Goal: Transaction & Acquisition: Download file/media

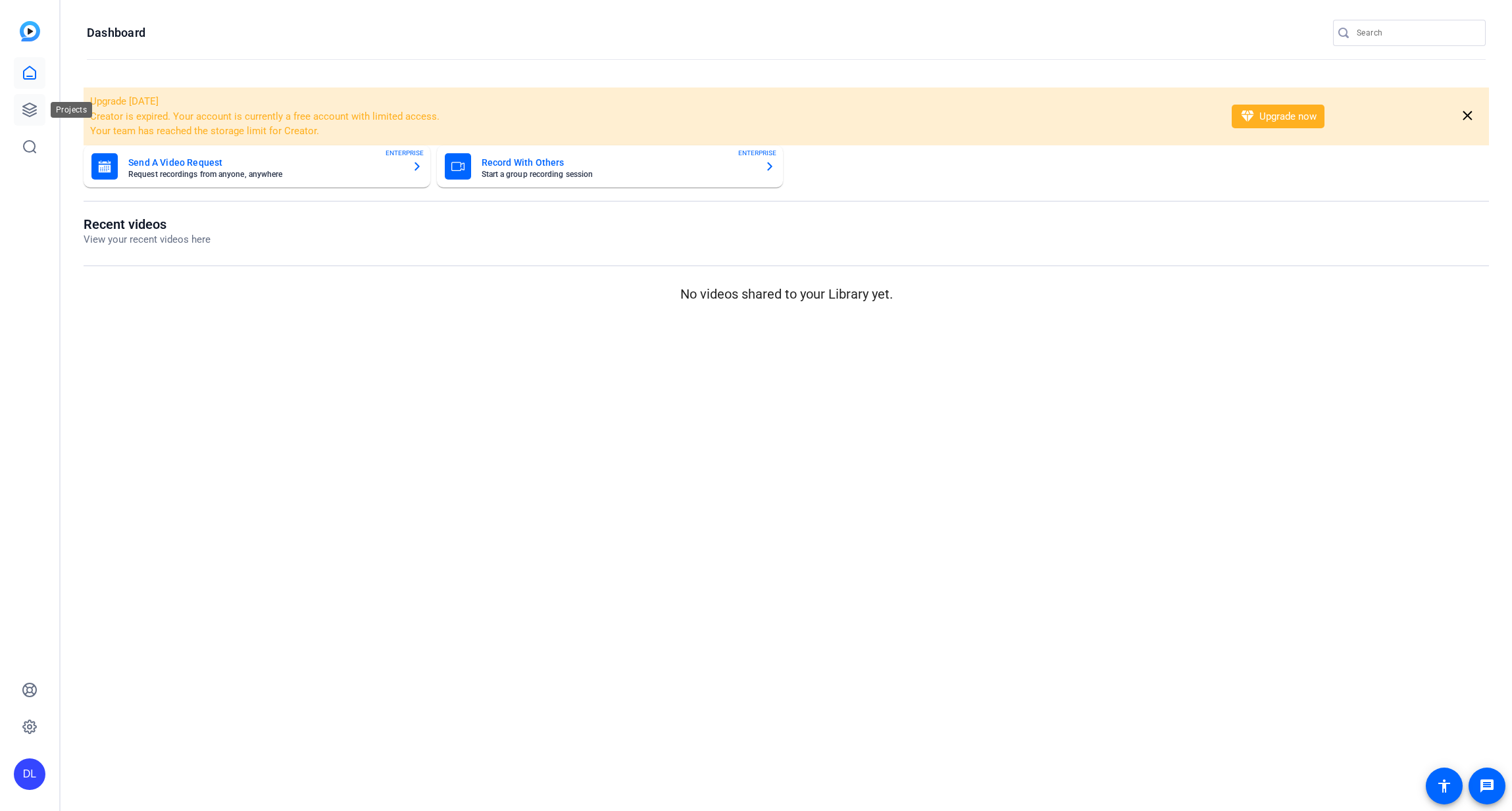
click at [19, 104] on link at bounding box center [29, 110] width 32 height 32
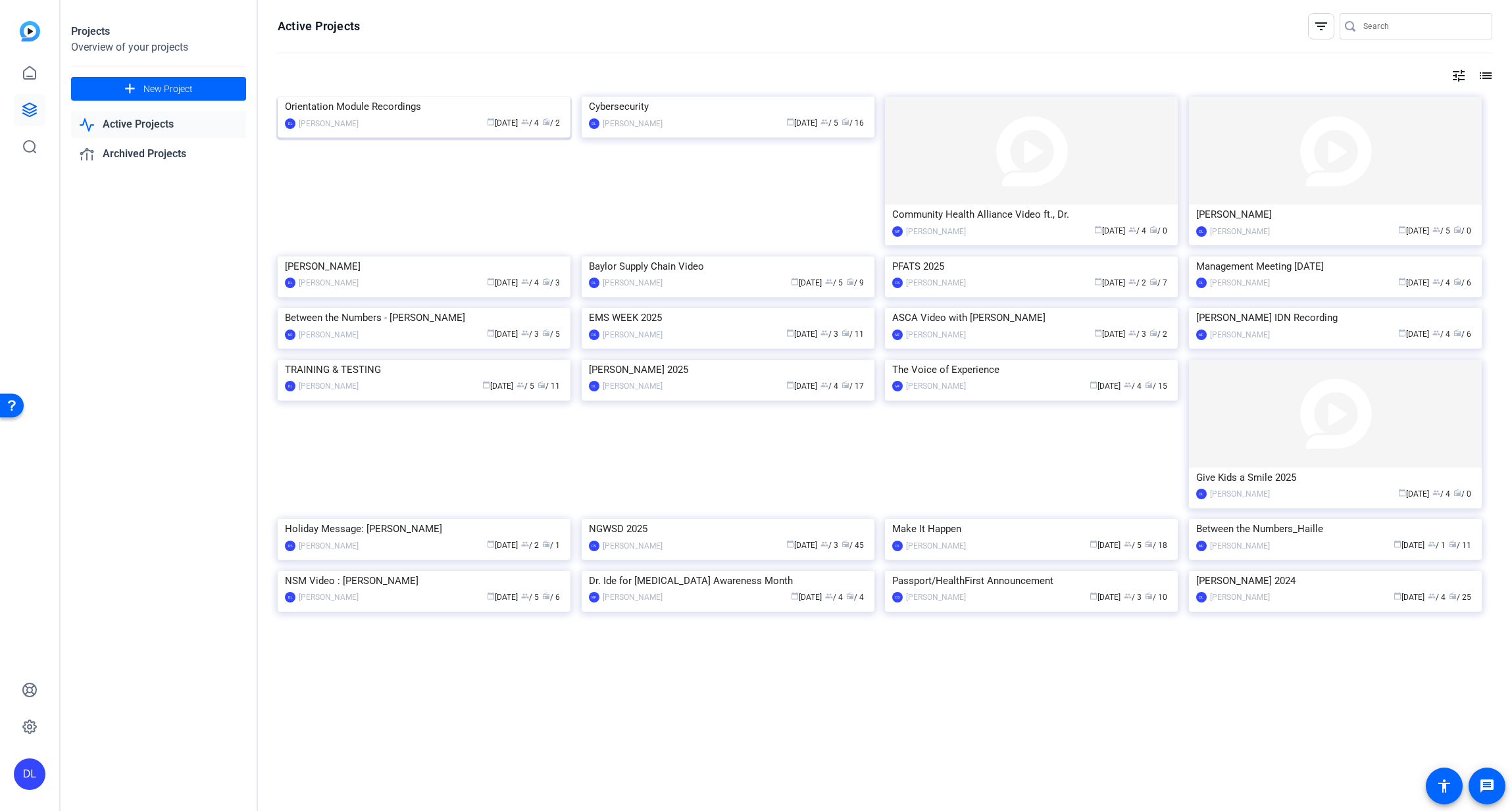
click at [391, 96] on img at bounding box center [423, 96] width 292 height 0
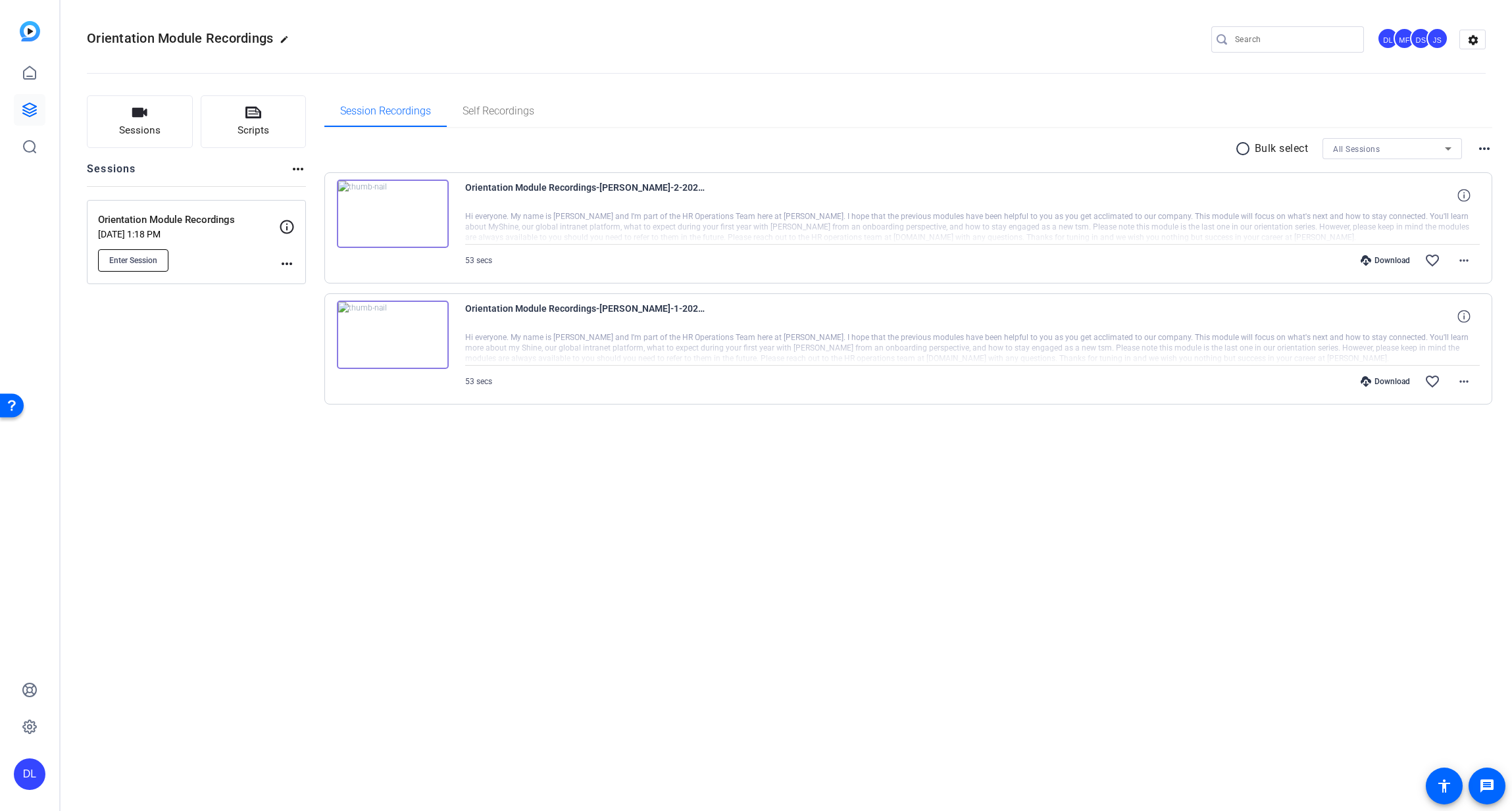
click at [147, 261] on span "Enter Session" at bounding box center [133, 260] width 48 height 10
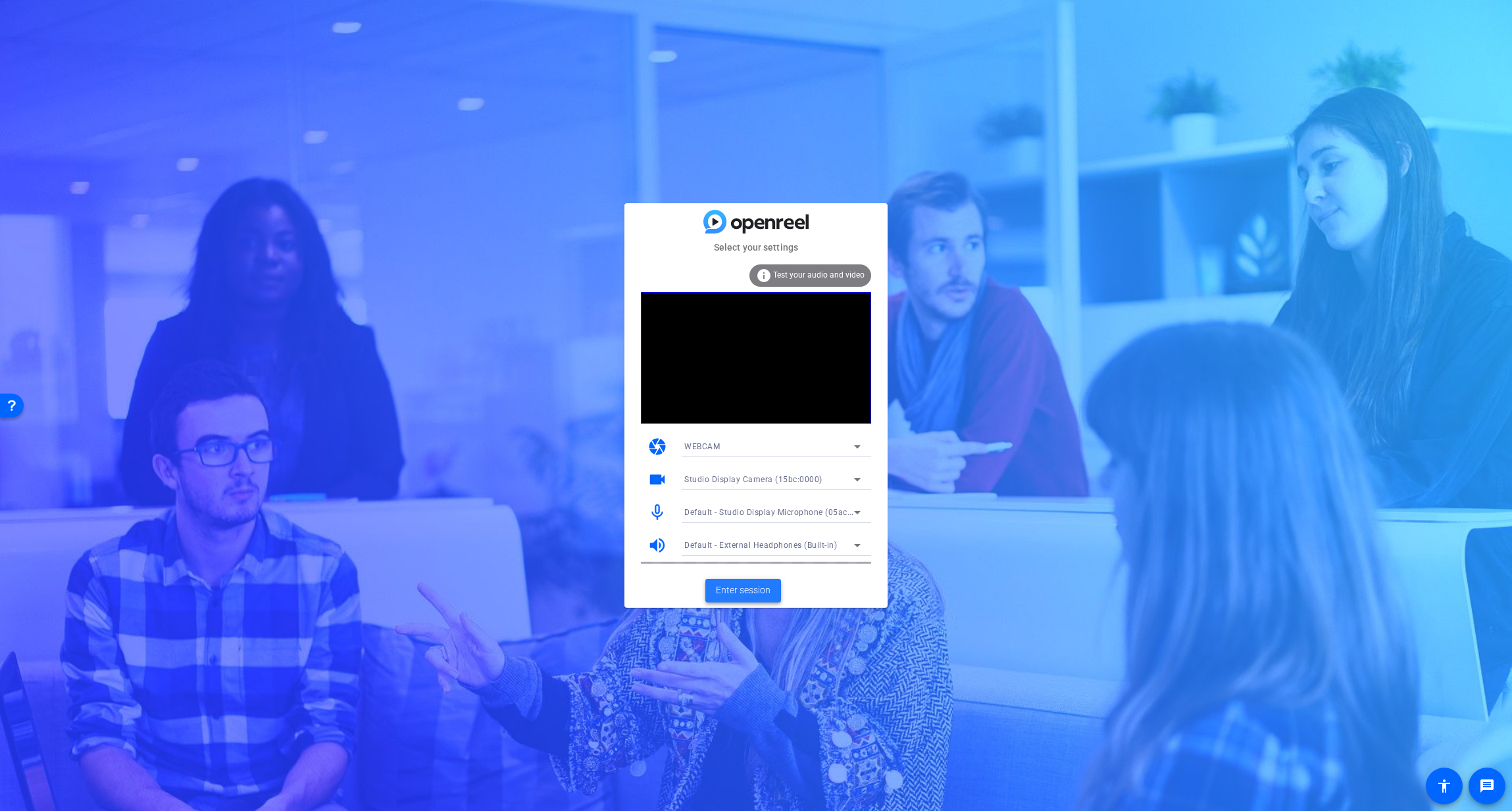
click at [764, 596] on span "Enter session" at bounding box center [742, 590] width 55 height 14
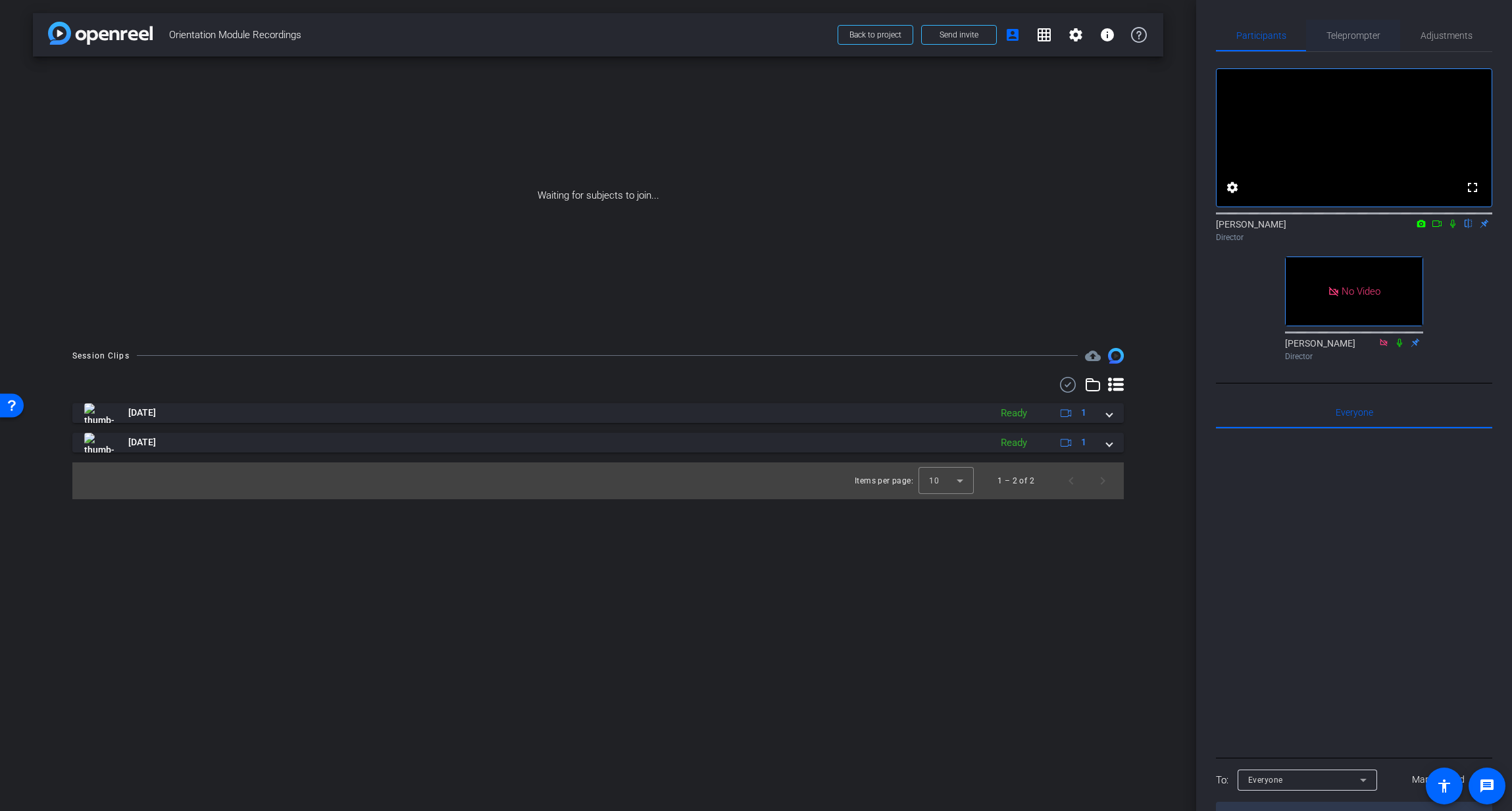
click at [1351, 47] on span "Teleprompter" at bounding box center [1353, 36] width 54 height 32
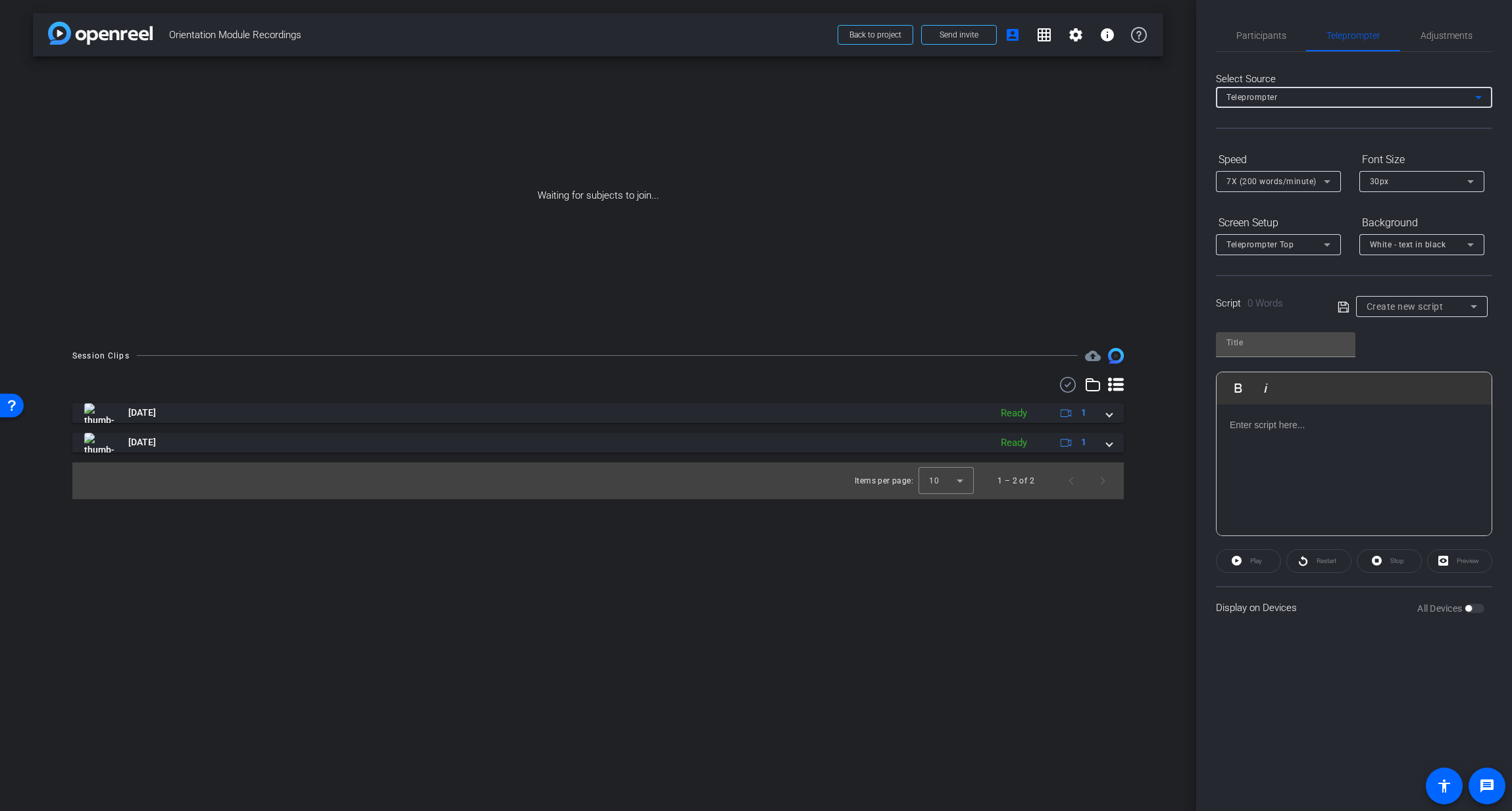
click at [1316, 96] on div "Teleprompter" at bounding box center [1350, 96] width 249 height 17
click at [1305, 72] on div at bounding box center [756, 406] width 1512 height 811
click at [1476, 306] on icon at bounding box center [1474, 307] width 16 height 16
click at [1386, 373] on span "Stacy" at bounding box center [1399, 375] width 66 height 16
type input "Stacy"
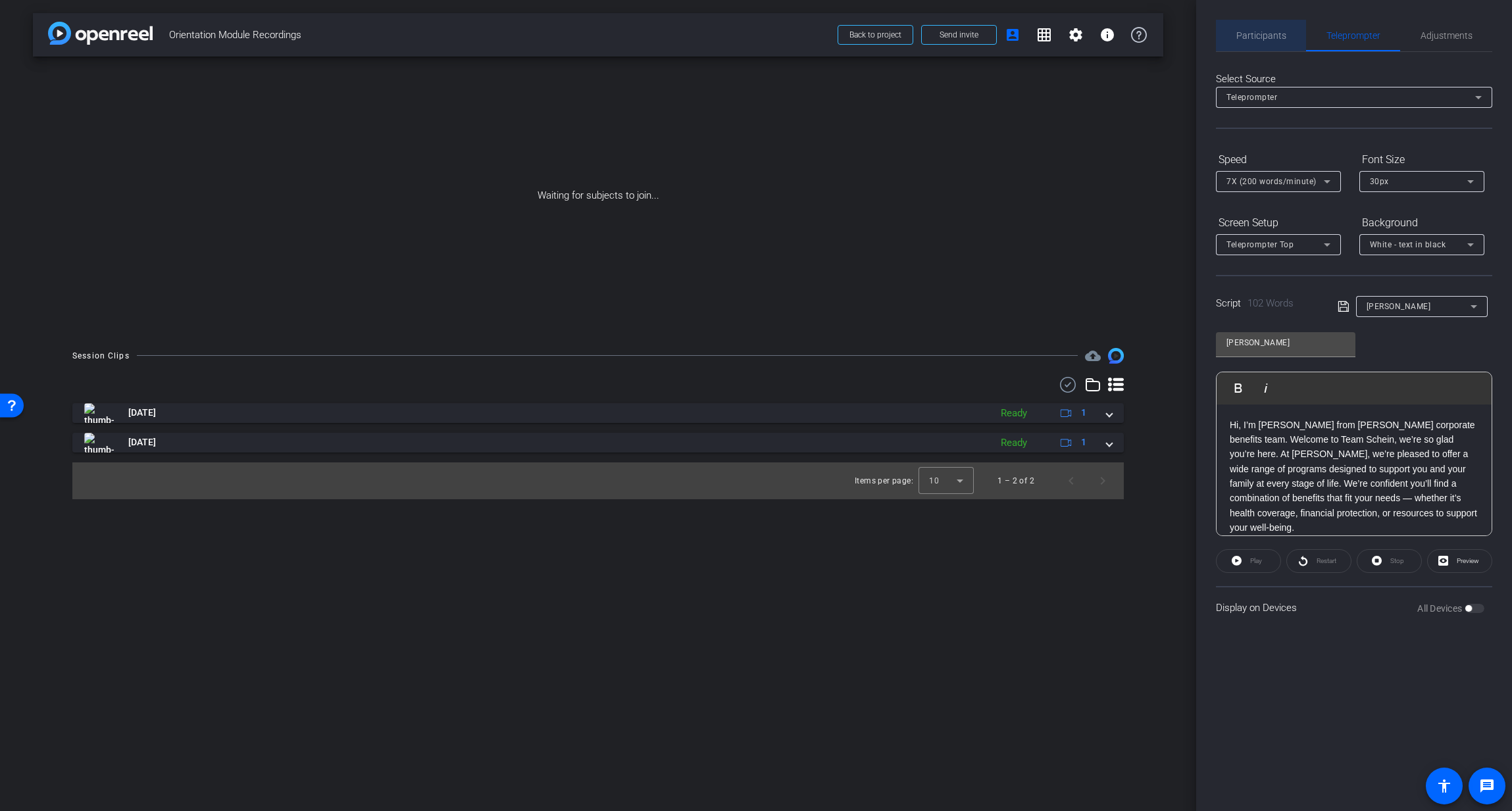
click at [1271, 33] on span "Participants" at bounding box center [1261, 36] width 50 height 10
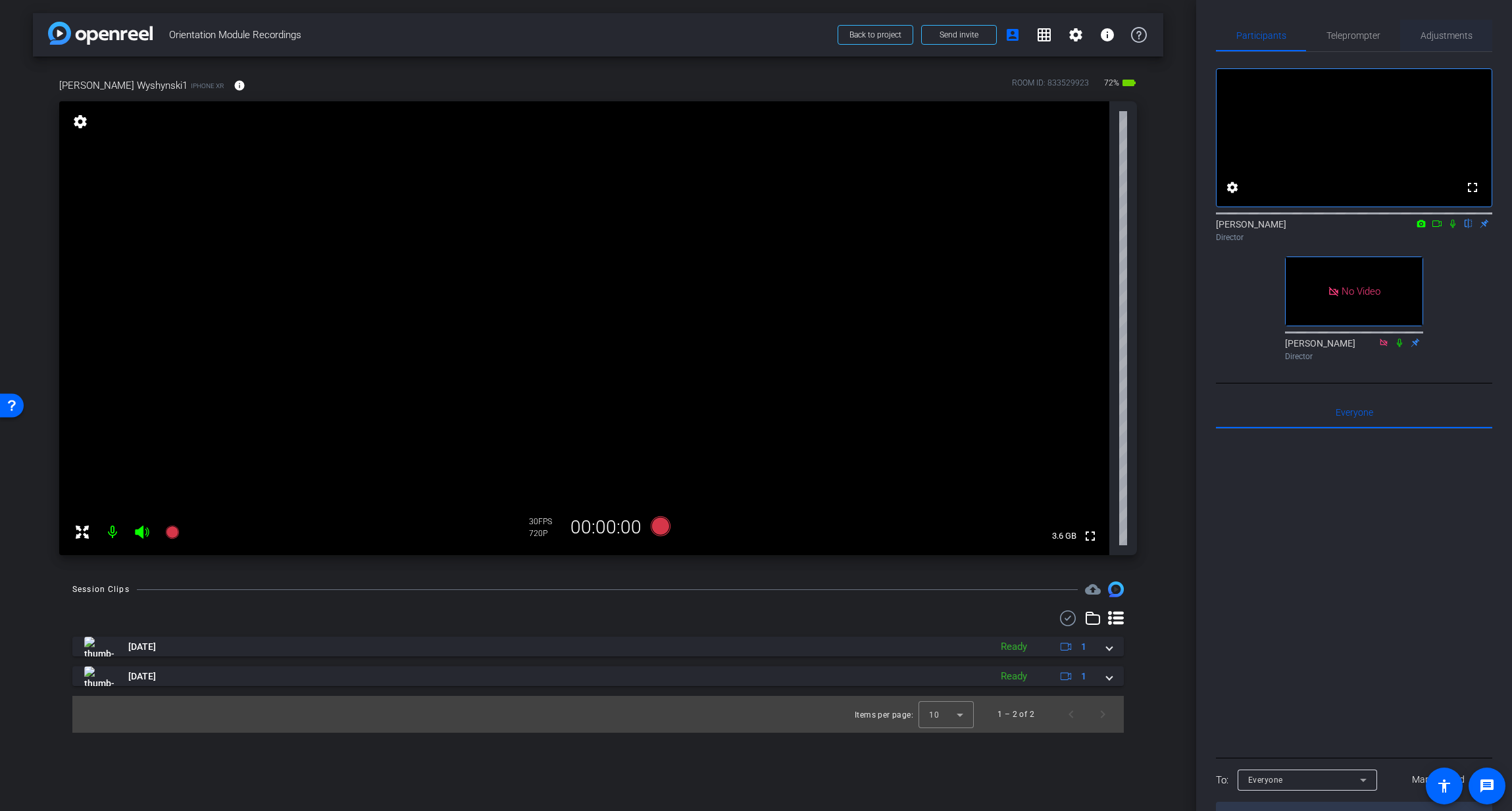
click at [1451, 36] on span "Adjustments" at bounding box center [1446, 36] width 52 height 10
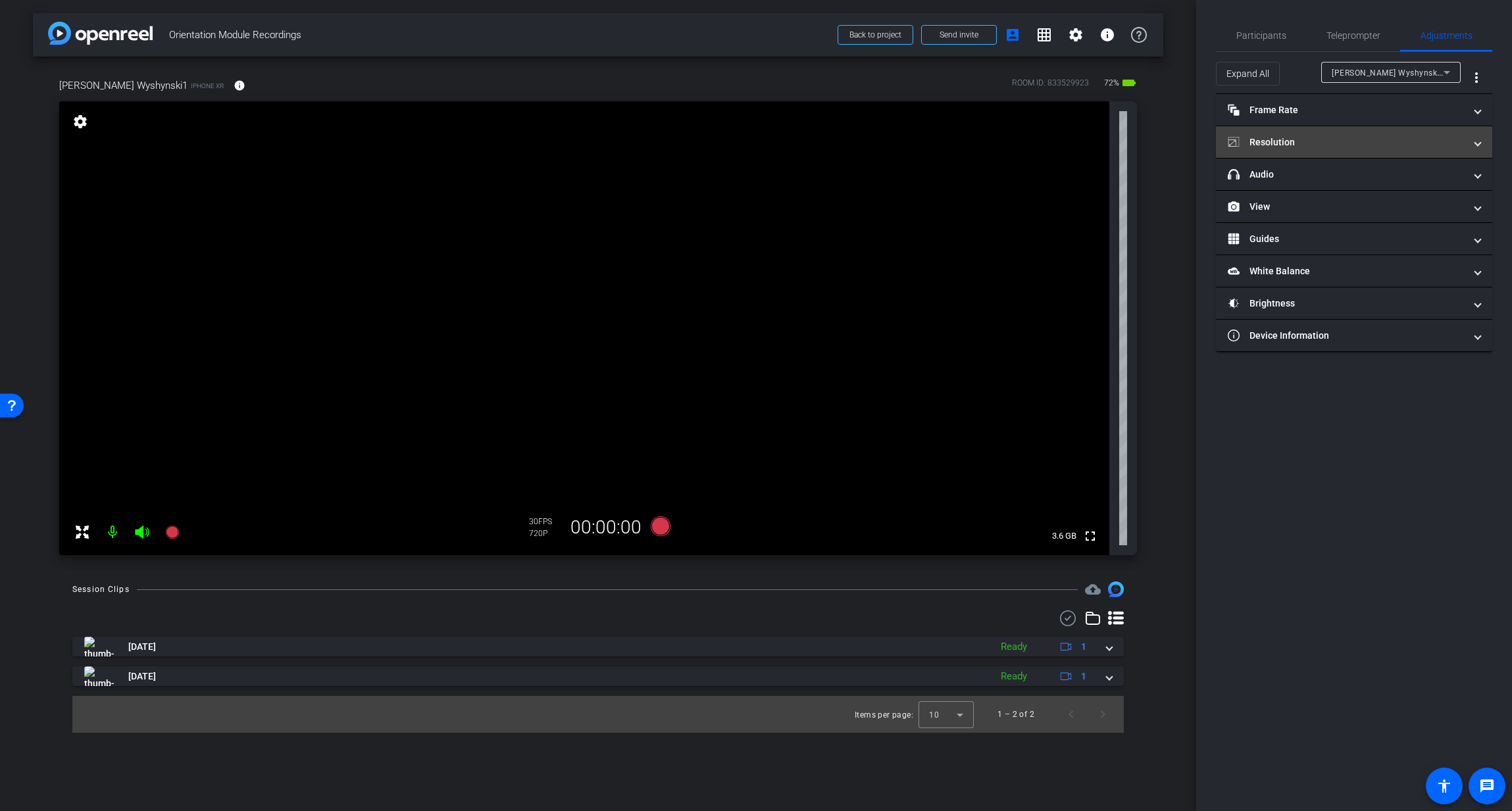
click at [1288, 145] on mat-panel-title "Resolution" at bounding box center [1346, 142] width 237 height 14
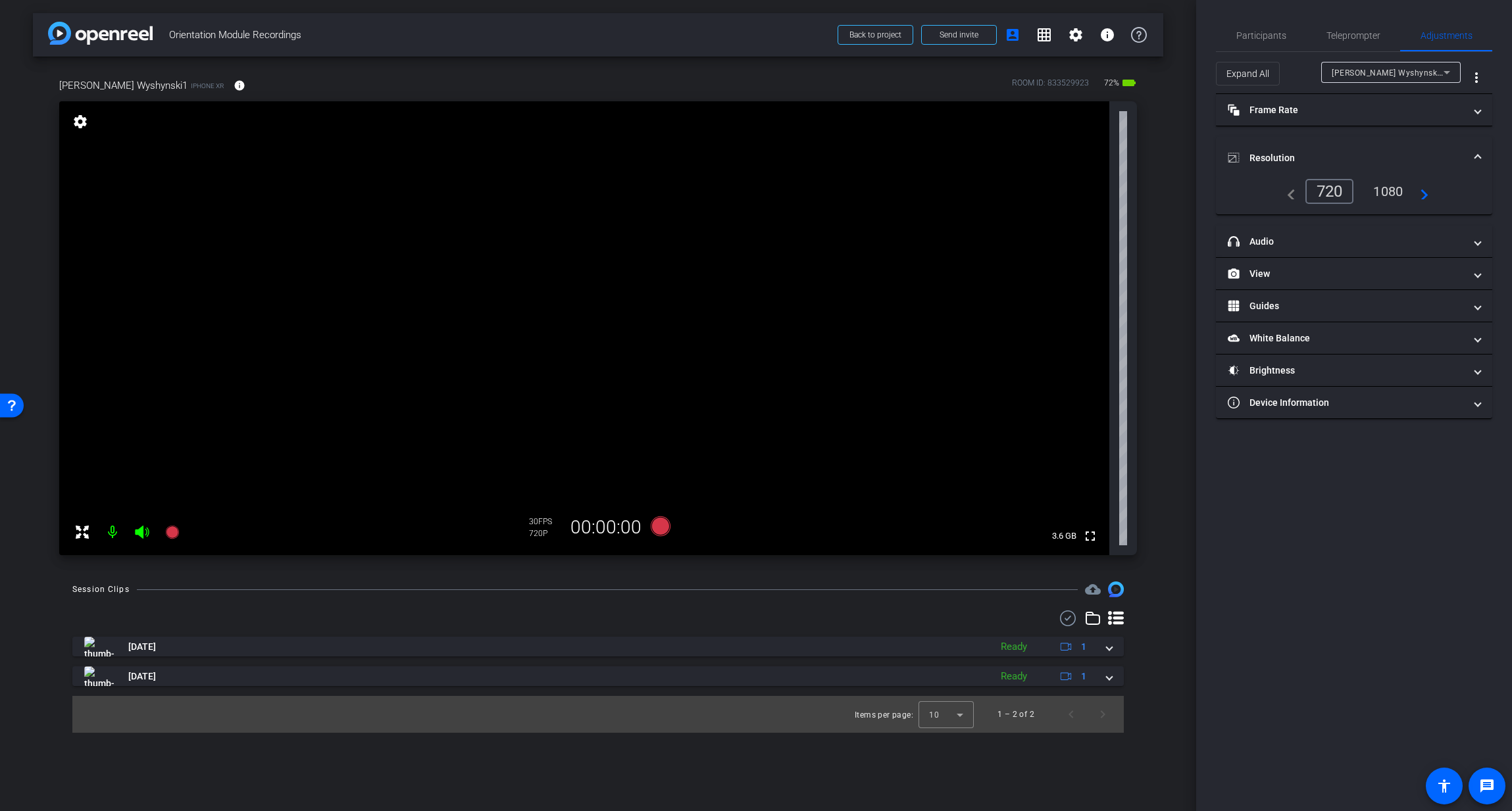
click at [1390, 194] on div "1080" at bounding box center [1388, 191] width 49 height 22
click at [1264, 33] on span "Participants" at bounding box center [1261, 36] width 50 height 10
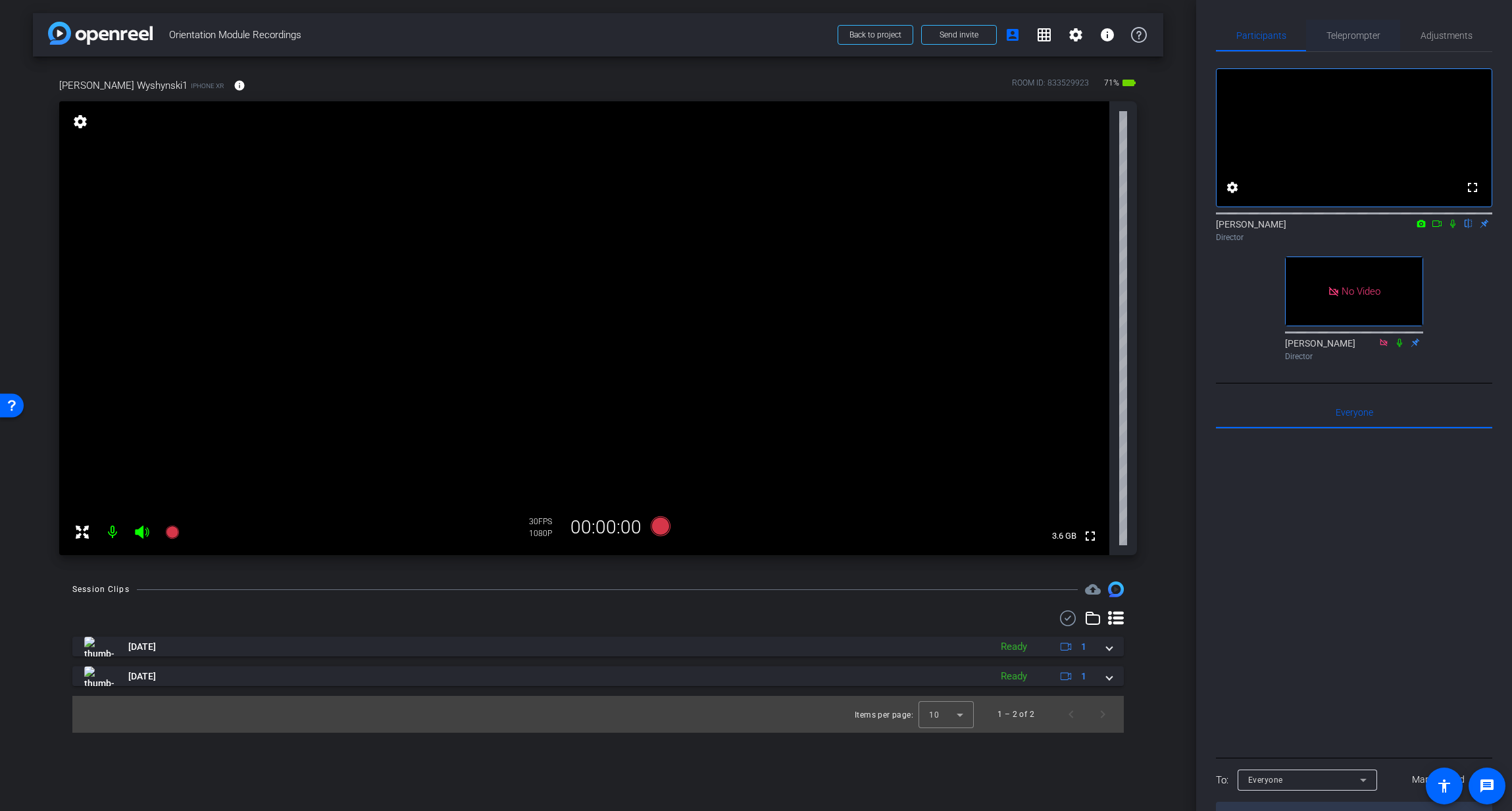
click at [1371, 40] on span "Teleprompter" at bounding box center [1353, 36] width 54 height 10
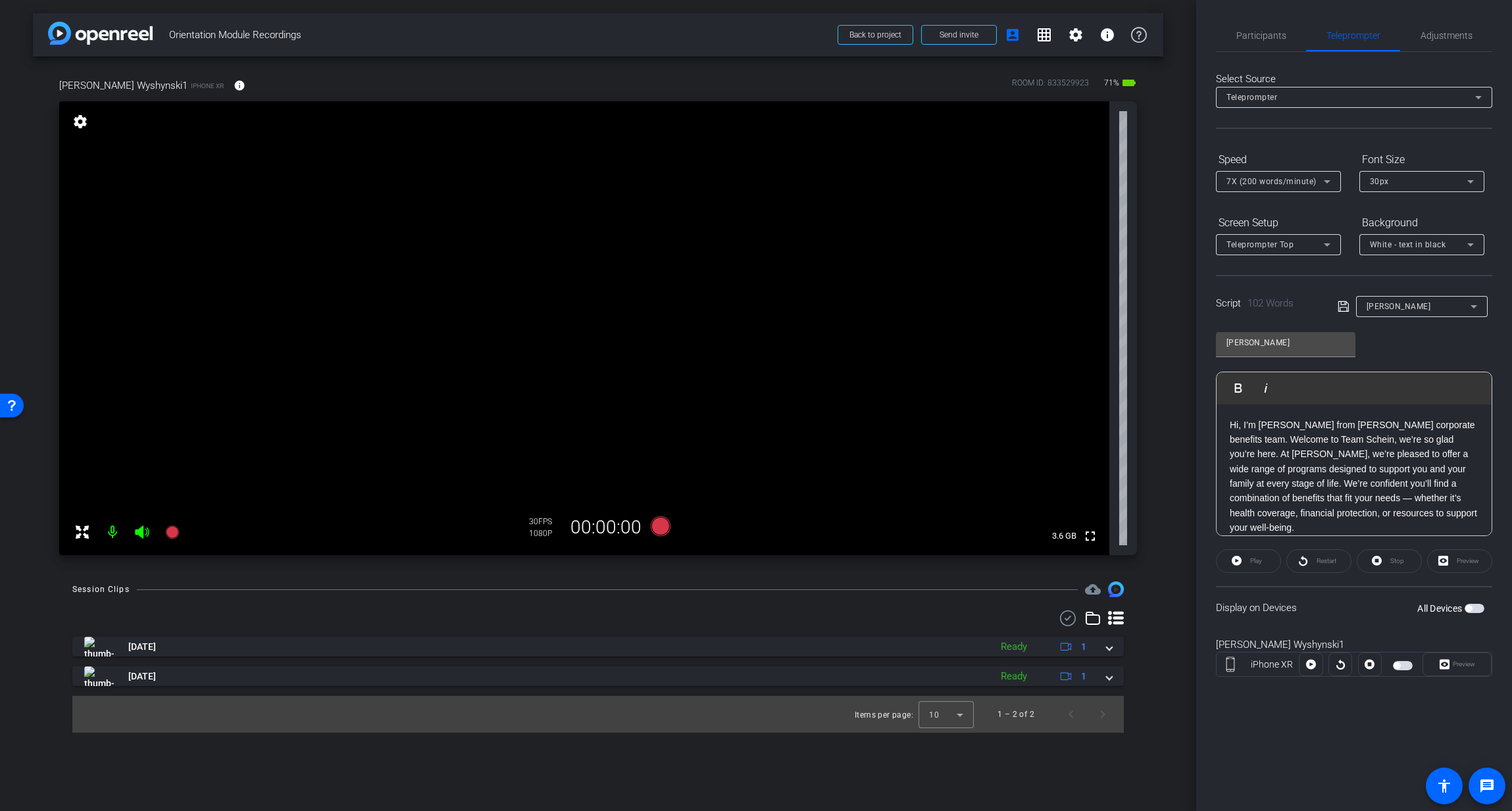
click at [1473, 607] on span "button" at bounding box center [1474, 609] width 20 height 10
click at [1451, 662] on span "Preview" at bounding box center [1462, 664] width 25 height 18
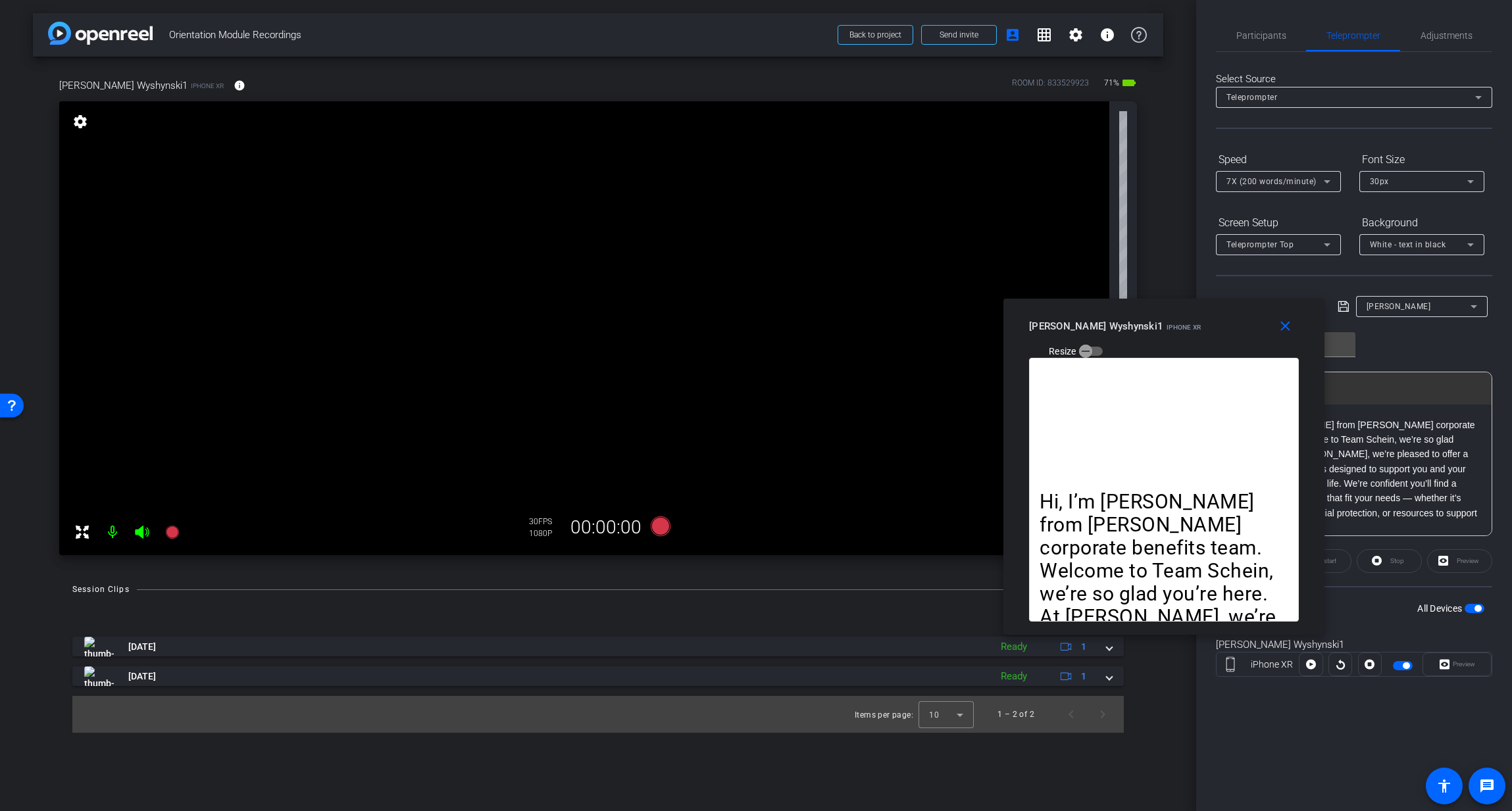
drag, startPoint x: 753, startPoint y: 255, endPoint x: 1151, endPoint y: 315, distance: 402.5
click at [1151, 315] on div "Stacy Wyshynski1 iPhone XR Resize" at bounding box center [1169, 338] width 280 height 47
click at [661, 529] on icon at bounding box center [660, 526] width 20 height 20
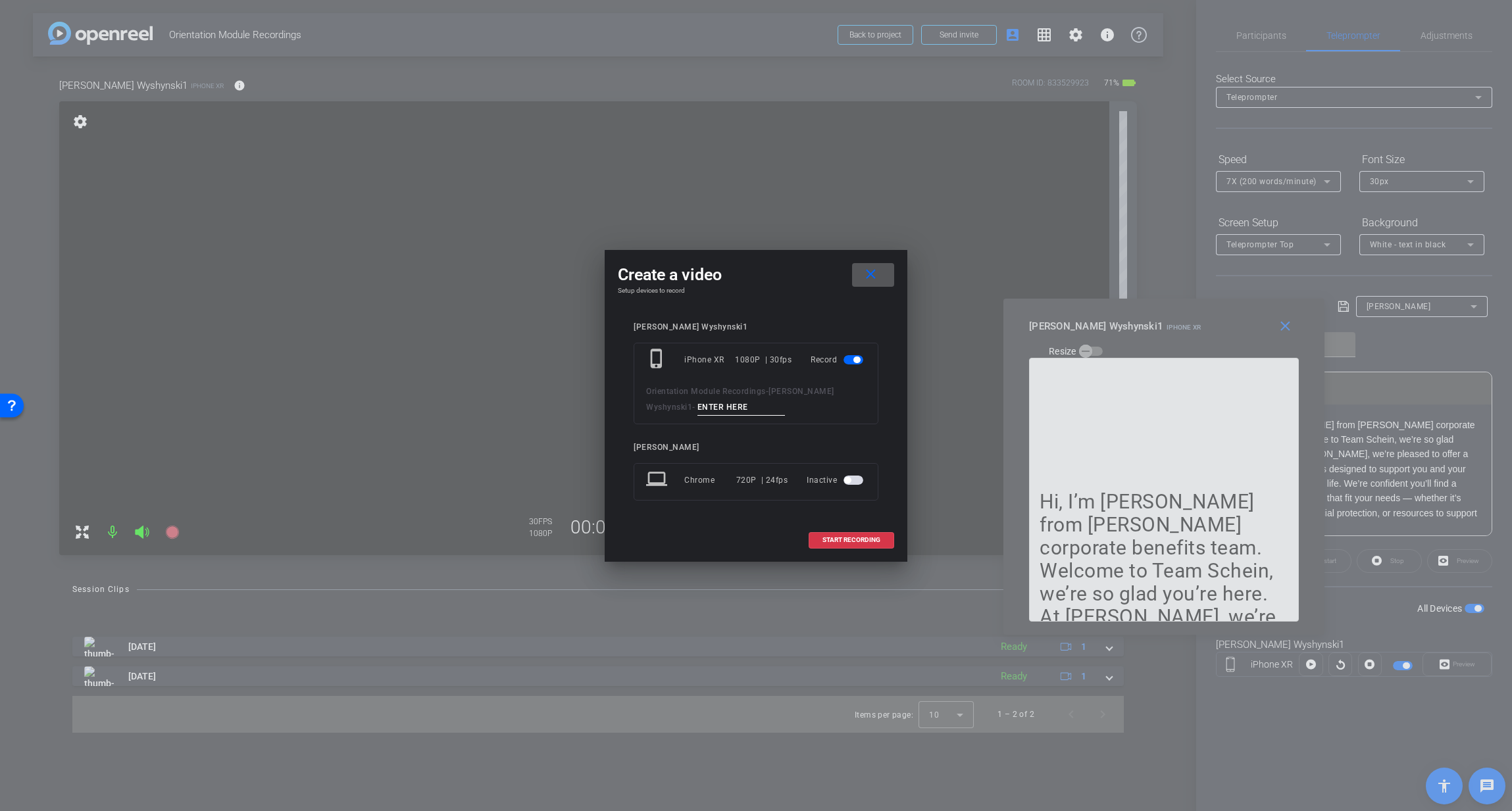
click at [697, 409] on input at bounding box center [741, 407] width 88 height 17
type input "1"
click at [860, 542] on span "START RECORDING" at bounding box center [851, 540] width 58 height 6
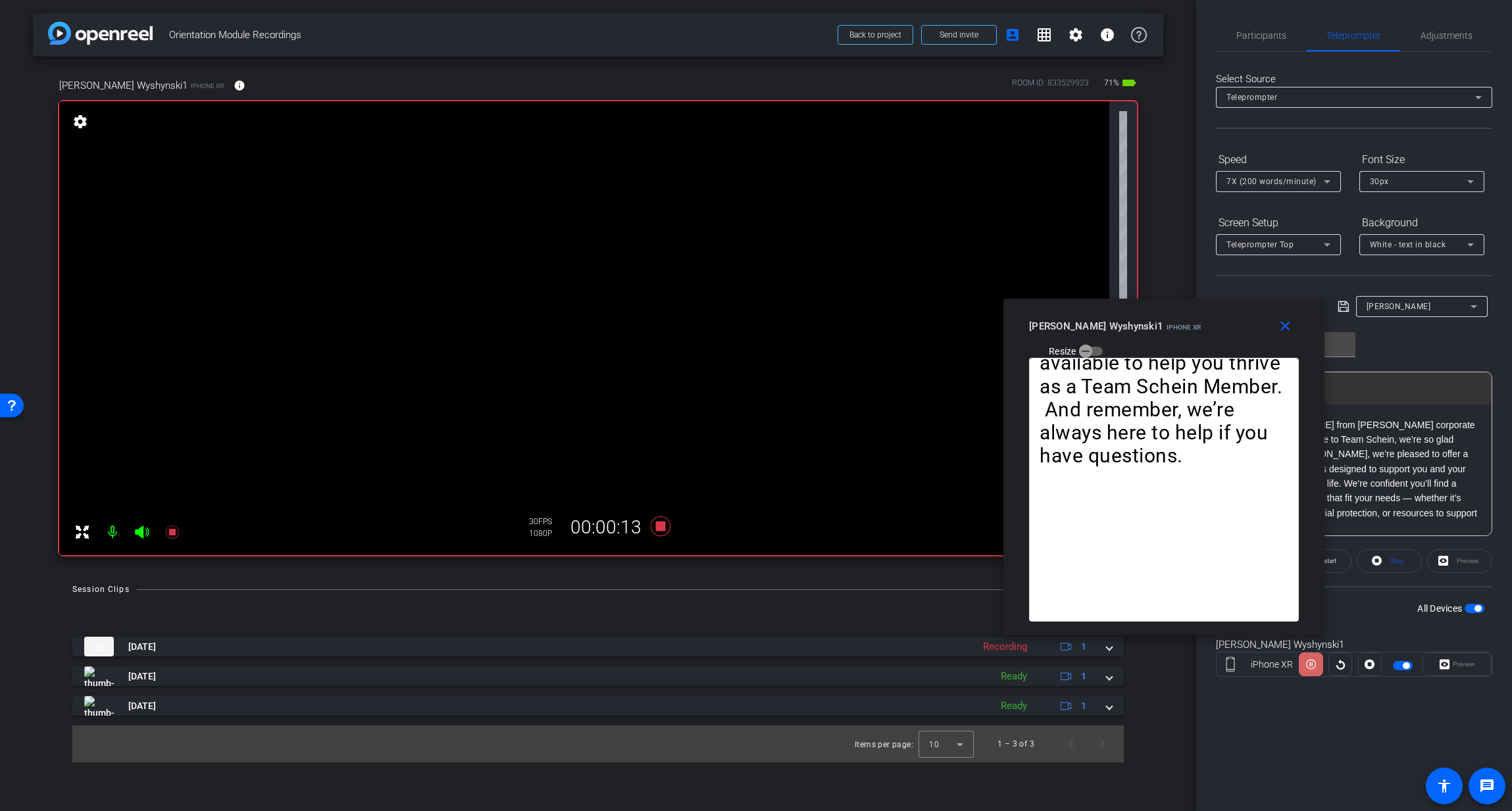
click at [1311, 665] on icon at bounding box center [1310, 664] width 10 height 20
click at [661, 529] on icon at bounding box center [660, 526] width 20 height 20
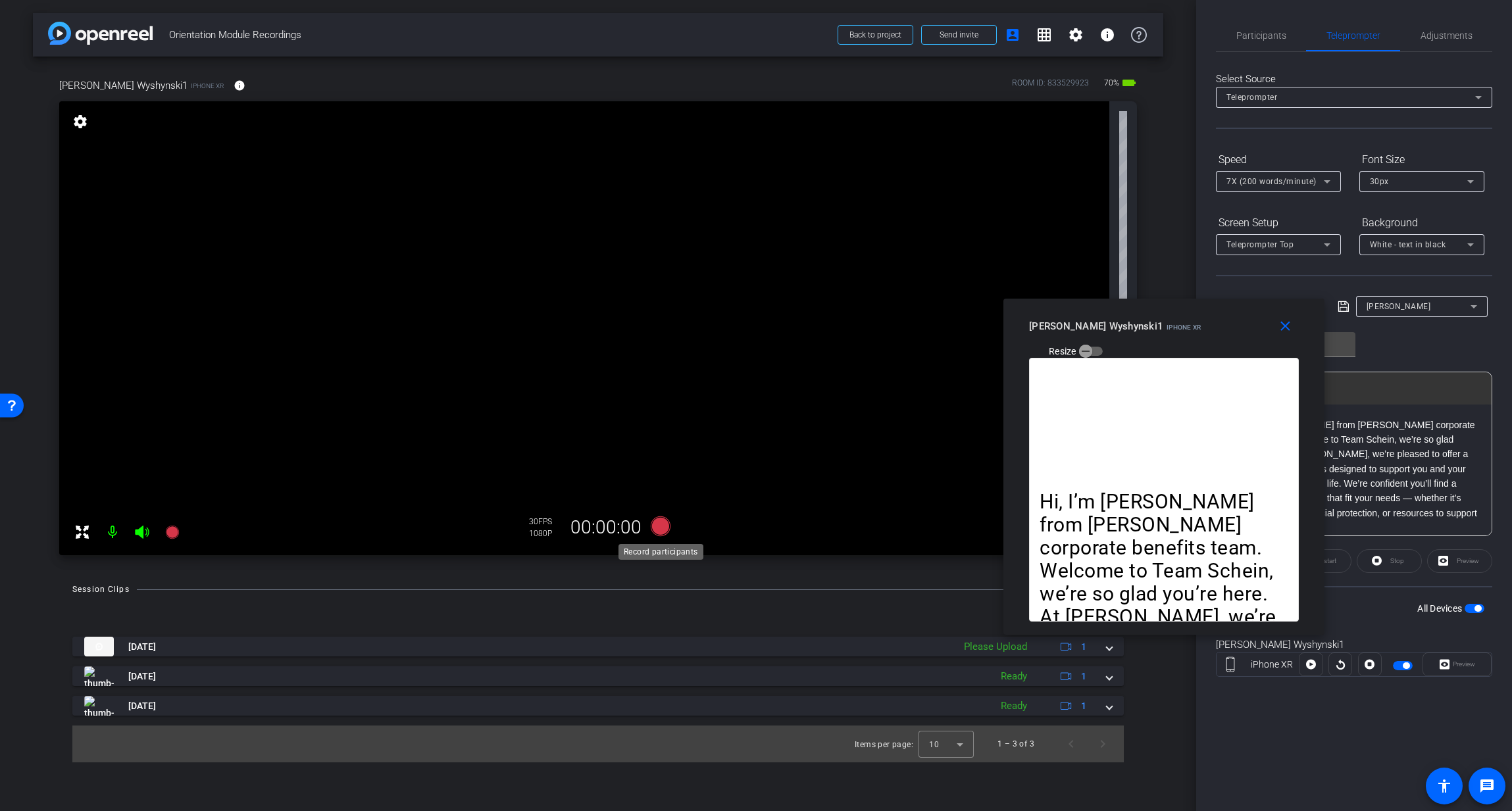
click at [660, 531] on icon at bounding box center [660, 526] width 20 height 20
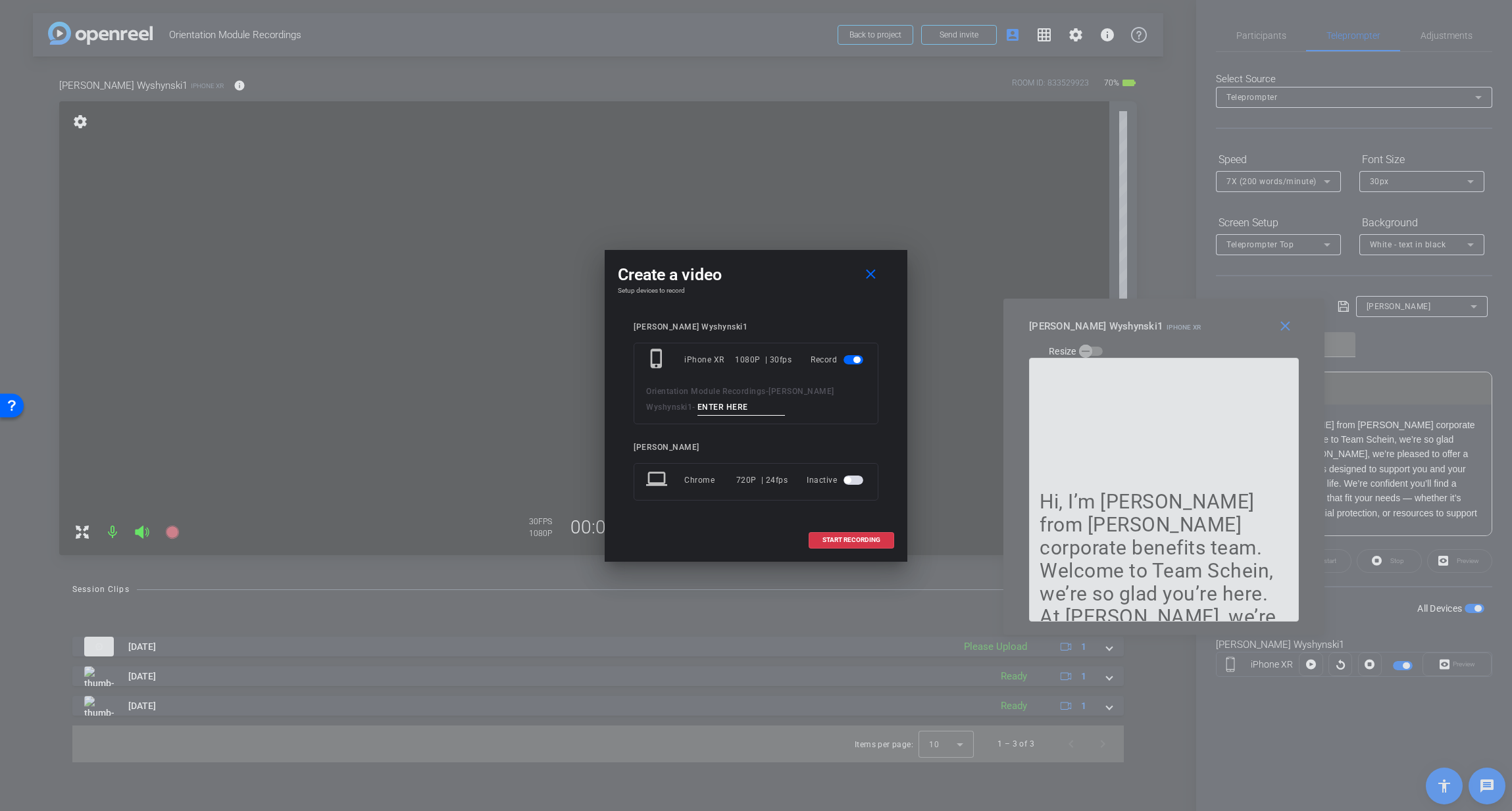
click at [697, 407] on input at bounding box center [741, 407] width 88 height 17
type input "2"
click at [848, 535] on span at bounding box center [852, 540] width 84 height 32
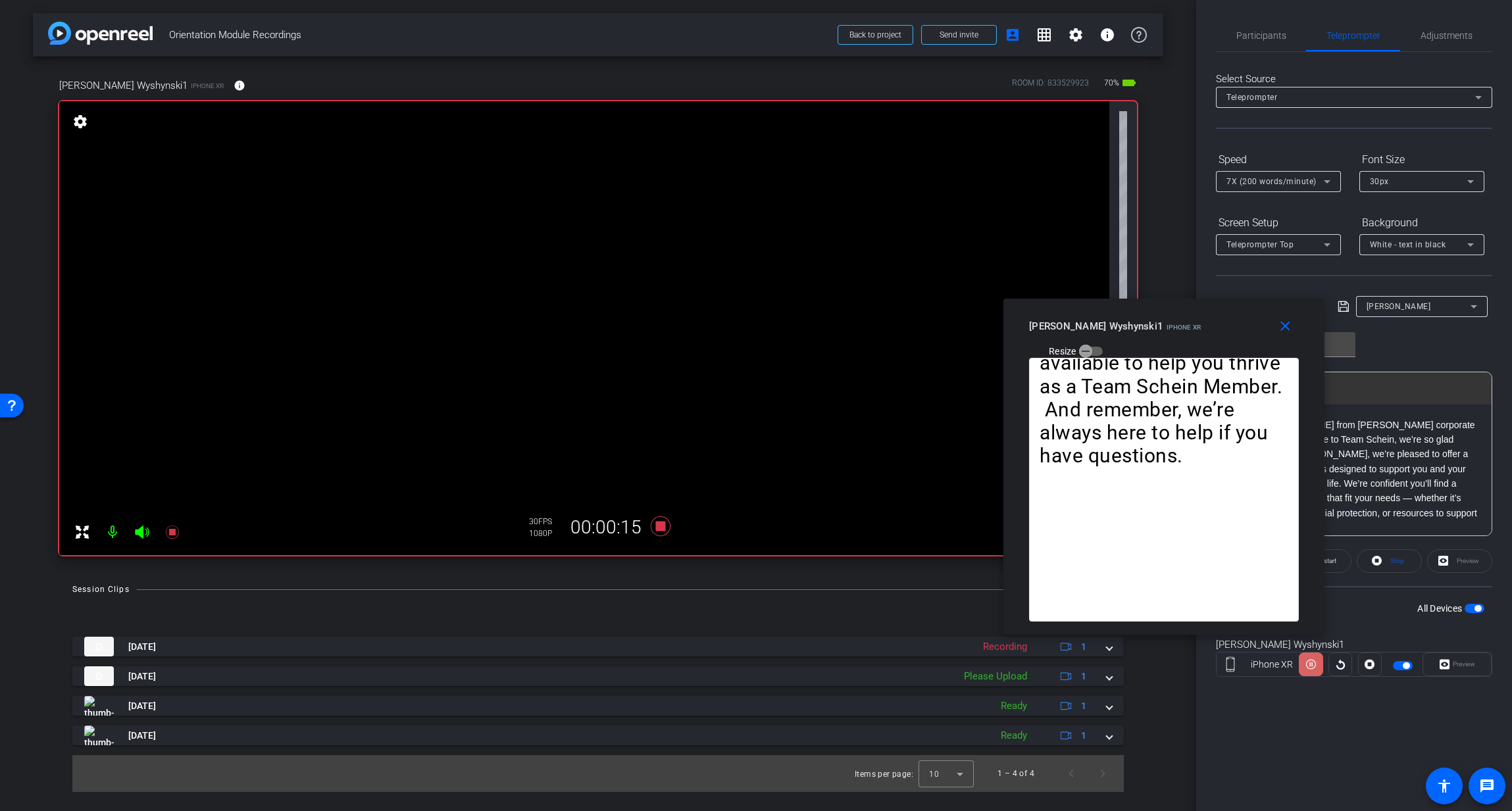
click at [1312, 667] on icon at bounding box center [1310, 664] width 10 height 20
click at [1312, 667] on icon at bounding box center [1310, 664] width 10 height 10
click at [1312, 667] on icon at bounding box center [1310, 664] width 10 height 20
click at [662, 528] on icon at bounding box center [660, 526] width 20 height 20
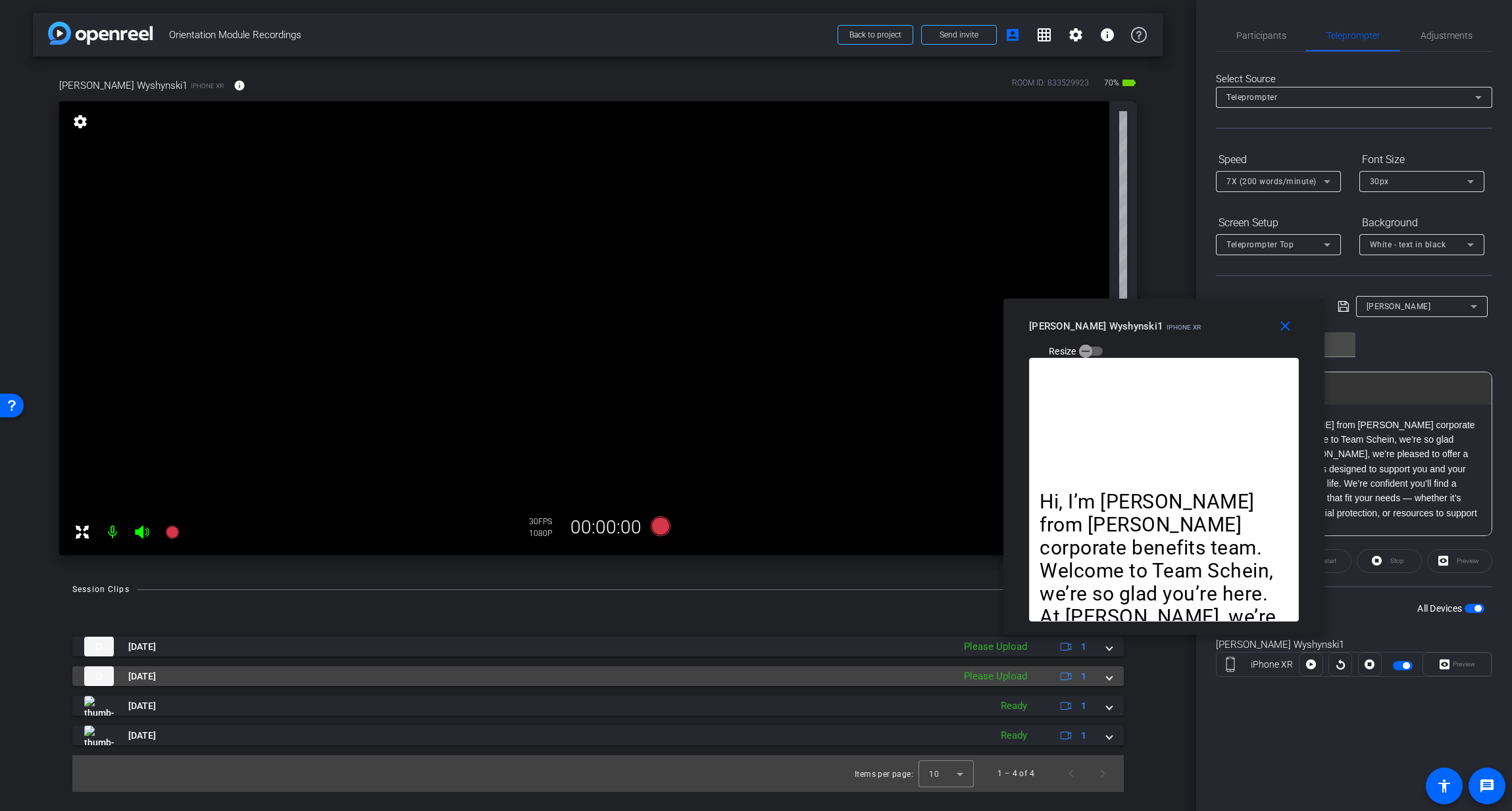
drag, startPoint x: 1009, startPoint y: 670, endPoint x: 1008, endPoint y: 678, distance: 8.1
click at [1009, 671] on div "Please Upload" at bounding box center [995, 676] width 76 height 15
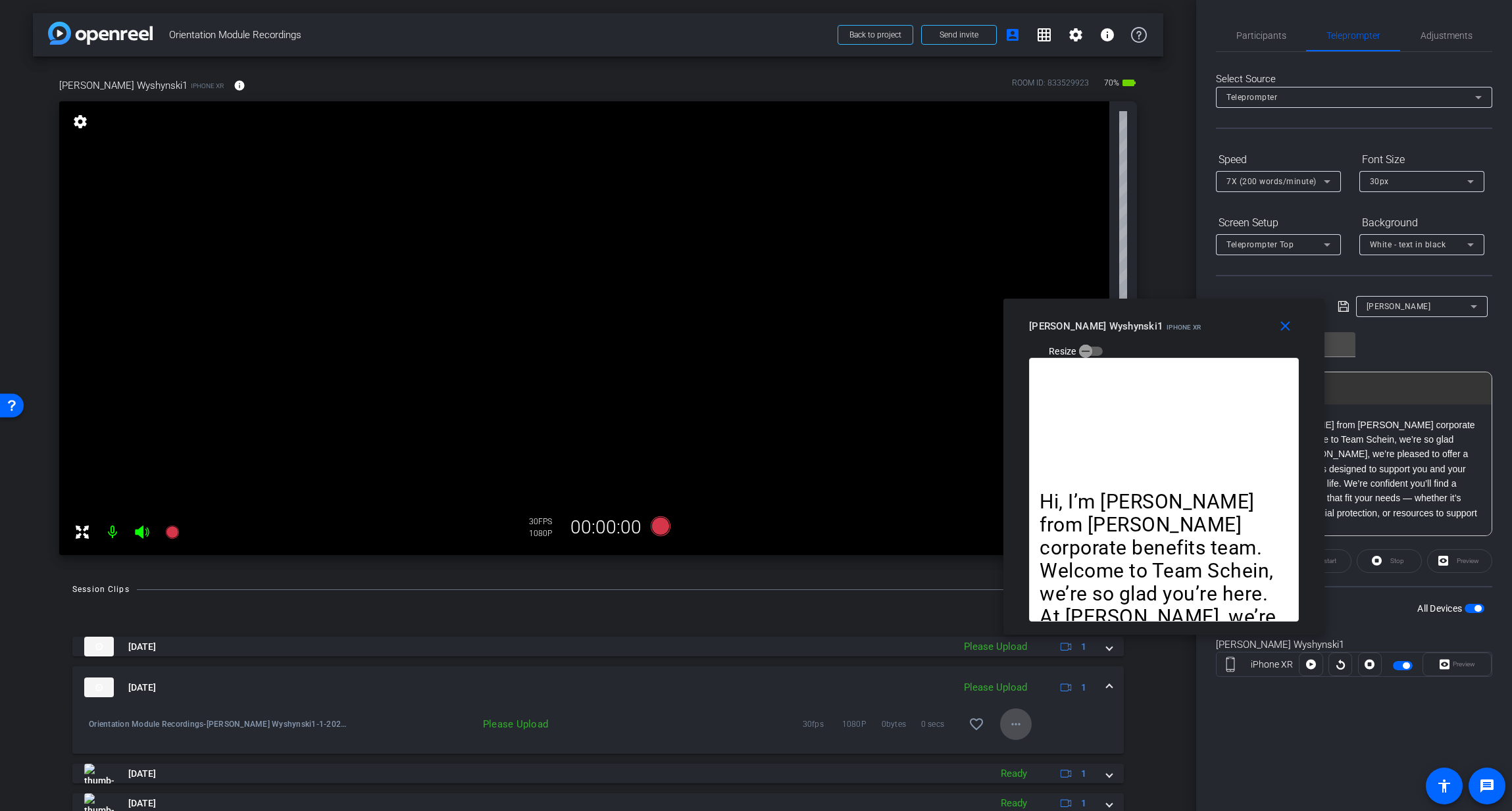
click at [1014, 727] on mat-icon "more_horiz" at bounding box center [1016, 724] width 16 height 16
click at [1034, 754] on span "Upload" at bounding box center [1036, 752] width 53 height 16
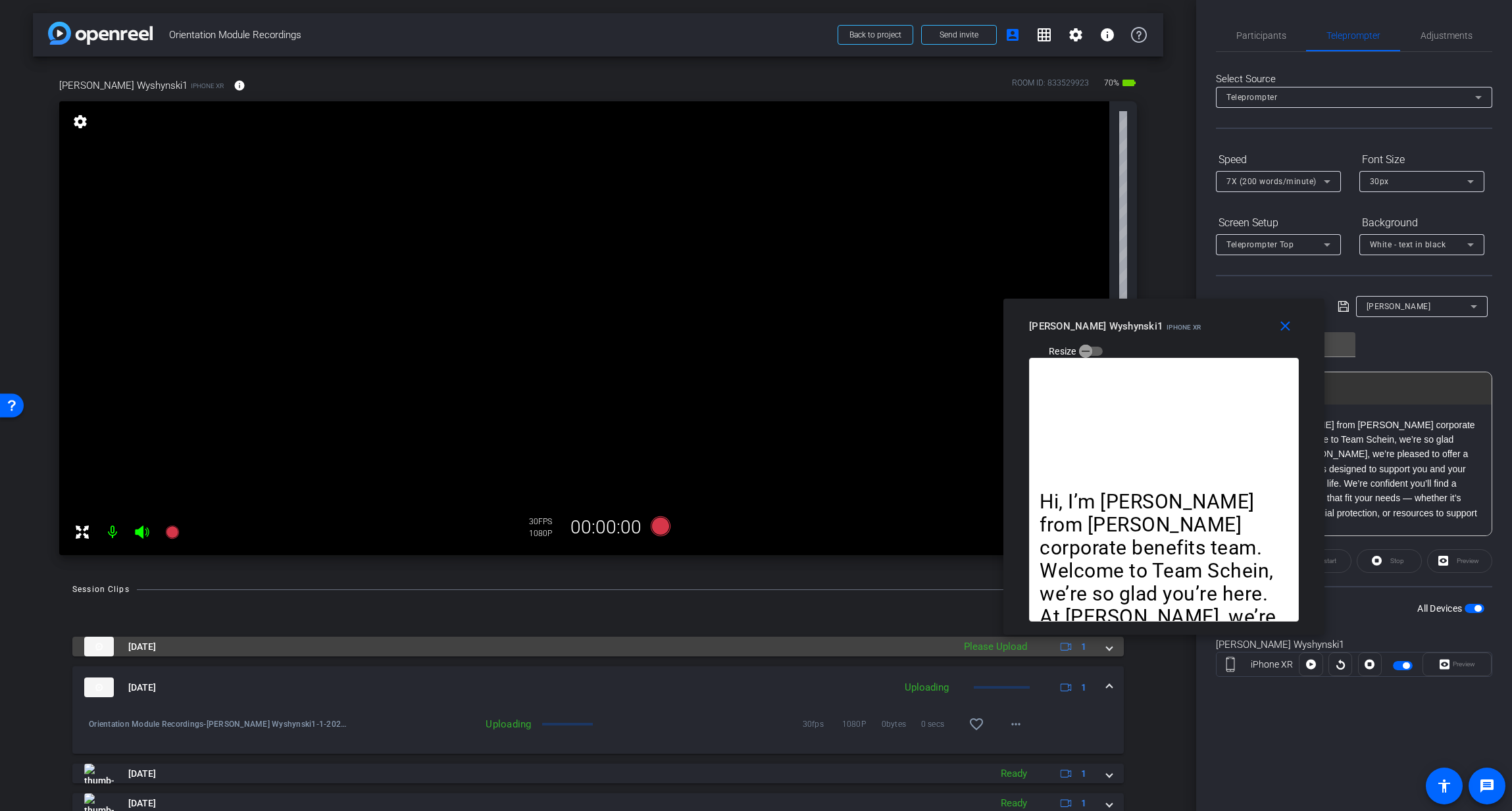
click at [1003, 647] on div "Please Upload" at bounding box center [995, 647] width 76 height 15
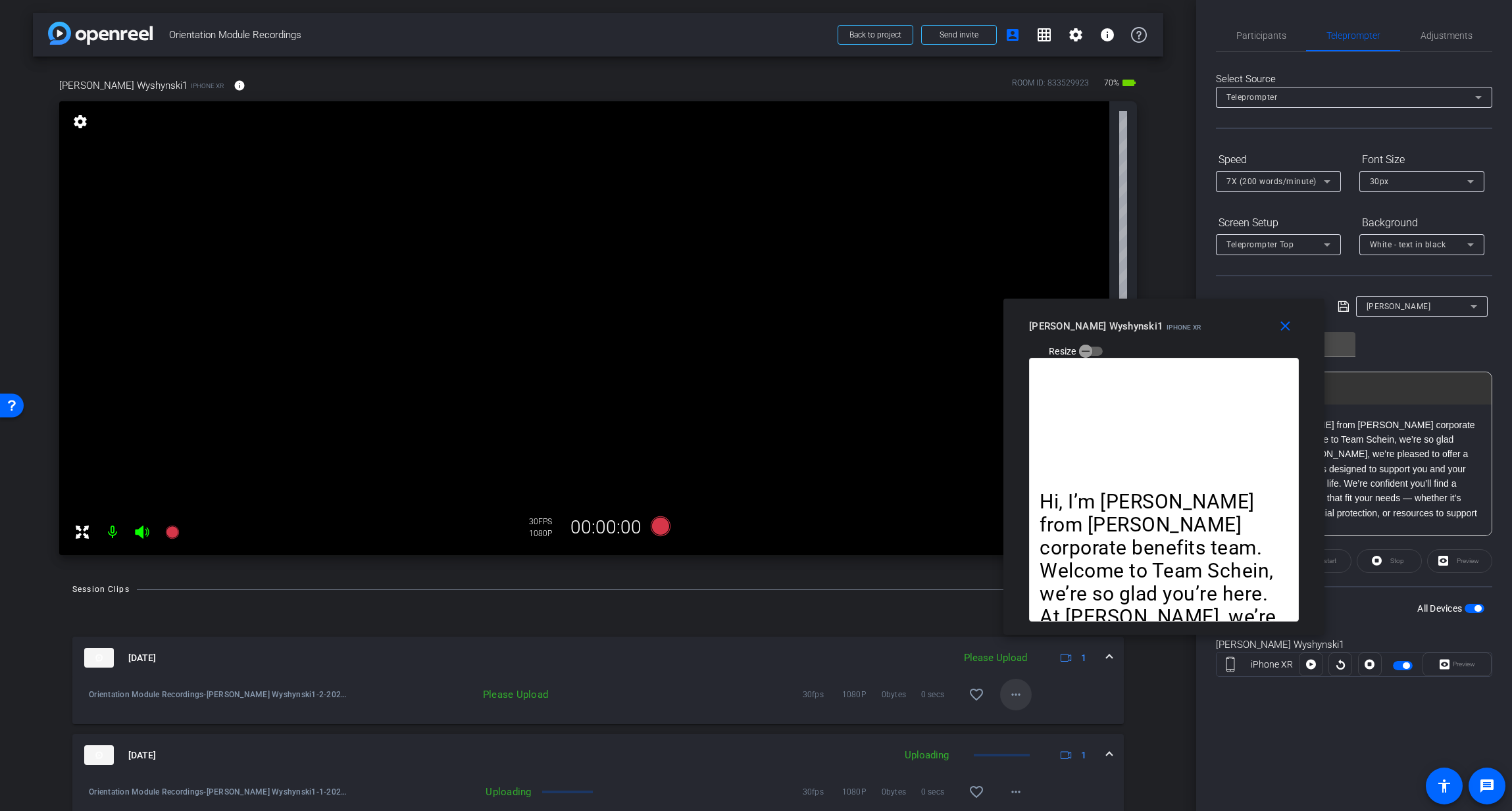
click at [1010, 697] on mat-icon "more_horiz" at bounding box center [1016, 695] width 16 height 16
drag, startPoint x: 1040, startPoint y: 717, endPoint x: 1032, endPoint y: 719, distance: 8.2
click at [1040, 718] on span "Upload" at bounding box center [1036, 723] width 53 height 16
click at [662, 527] on icon at bounding box center [660, 526] width 20 height 20
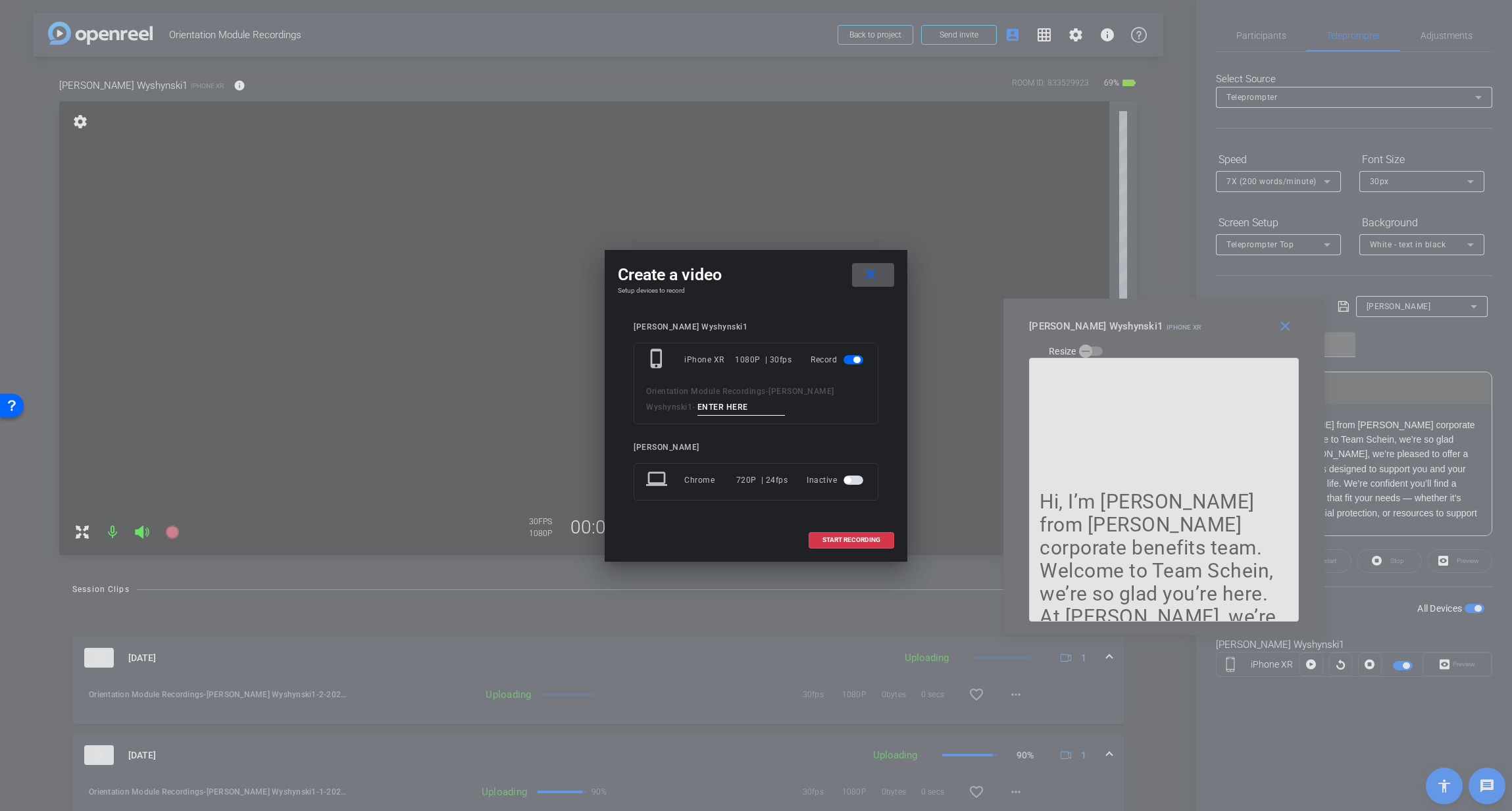
click at [697, 409] on input at bounding box center [741, 407] width 88 height 17
type input "3"
click at [836, 539] on span "START RECORDING" at bounding box center [851, 540] width 58 height 6
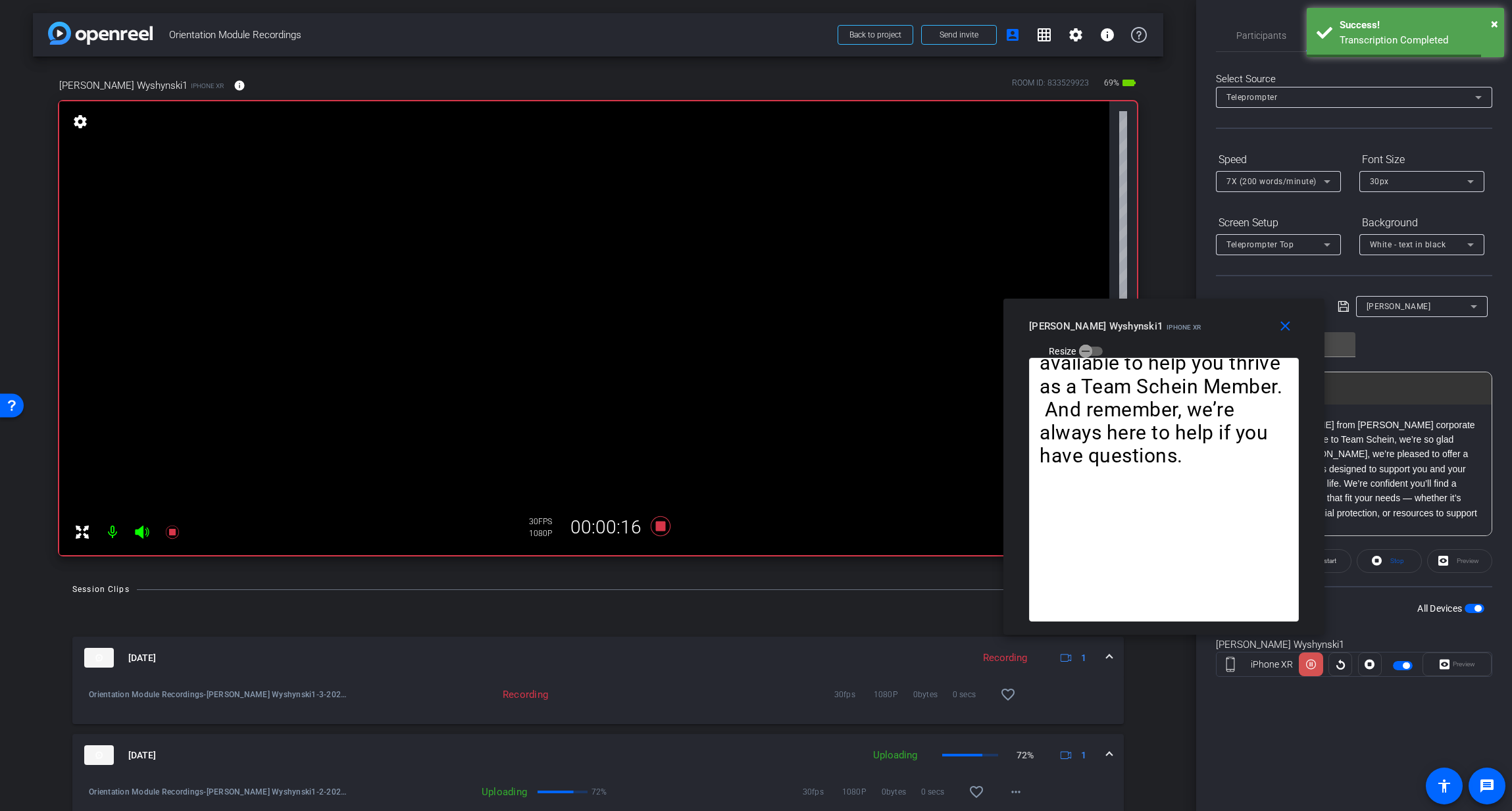
click at [1312, 667] on icon at bounding box center [1310, 664] width 10 height 20
click at [1312, 667] on icon at bounding box center [1310, 664] width 10 height 10
click at [1312, 667] on icon at bounding box center [1310, 664] width 10 height 20
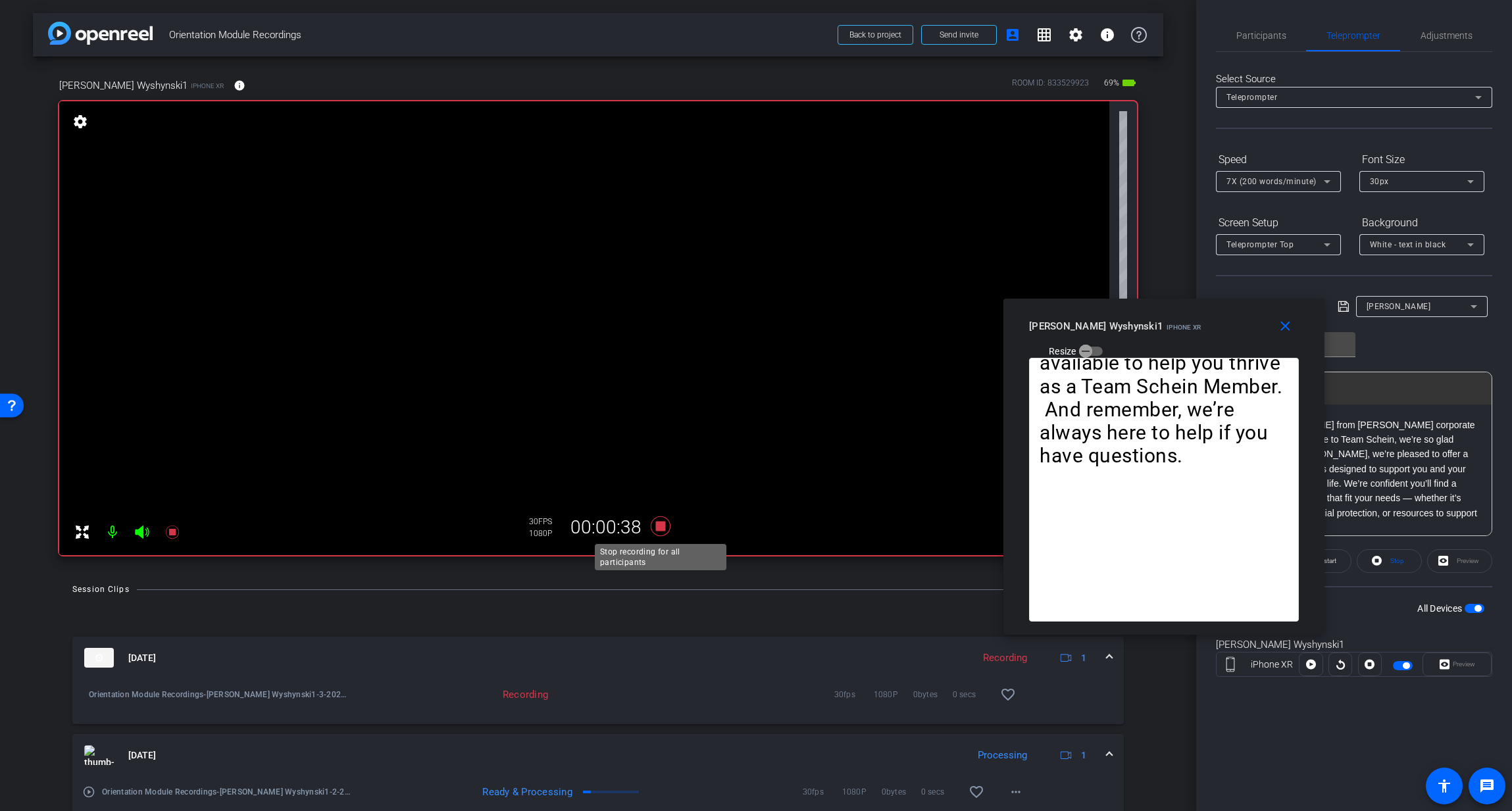
click at [664, 529] on icon at bounding box center [660, 526] width 20 height 20
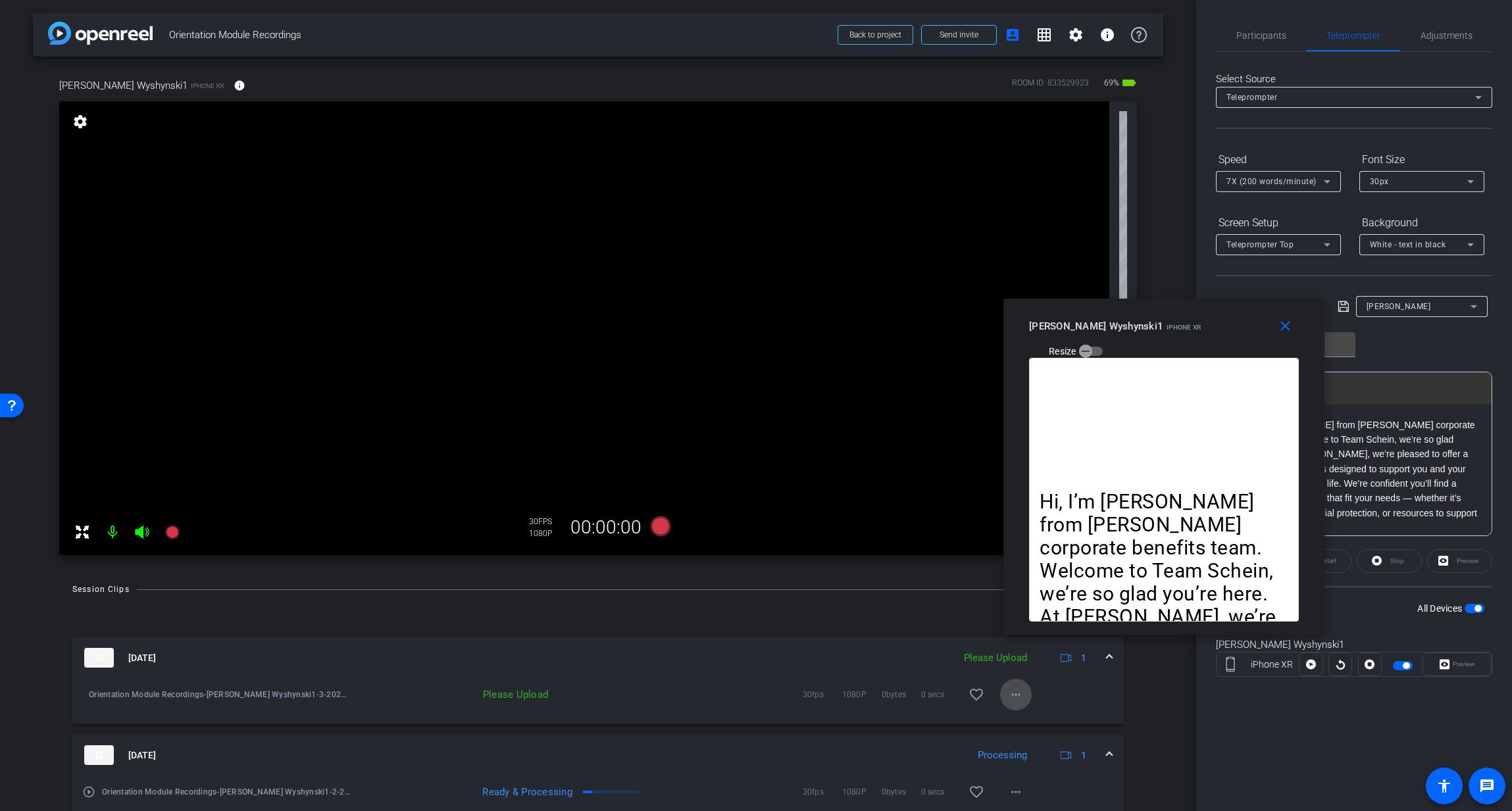
click at [1014, 700] on mat-icon "more_horiz" at bounding box center [1016, 695] width 16 height 16
click at [1015, 724] on span "Upload" at bounding box center [1036, 723] width 53 height 16
click at [658, 527] on icon at bounding box center [660, 526] width 20 height 20
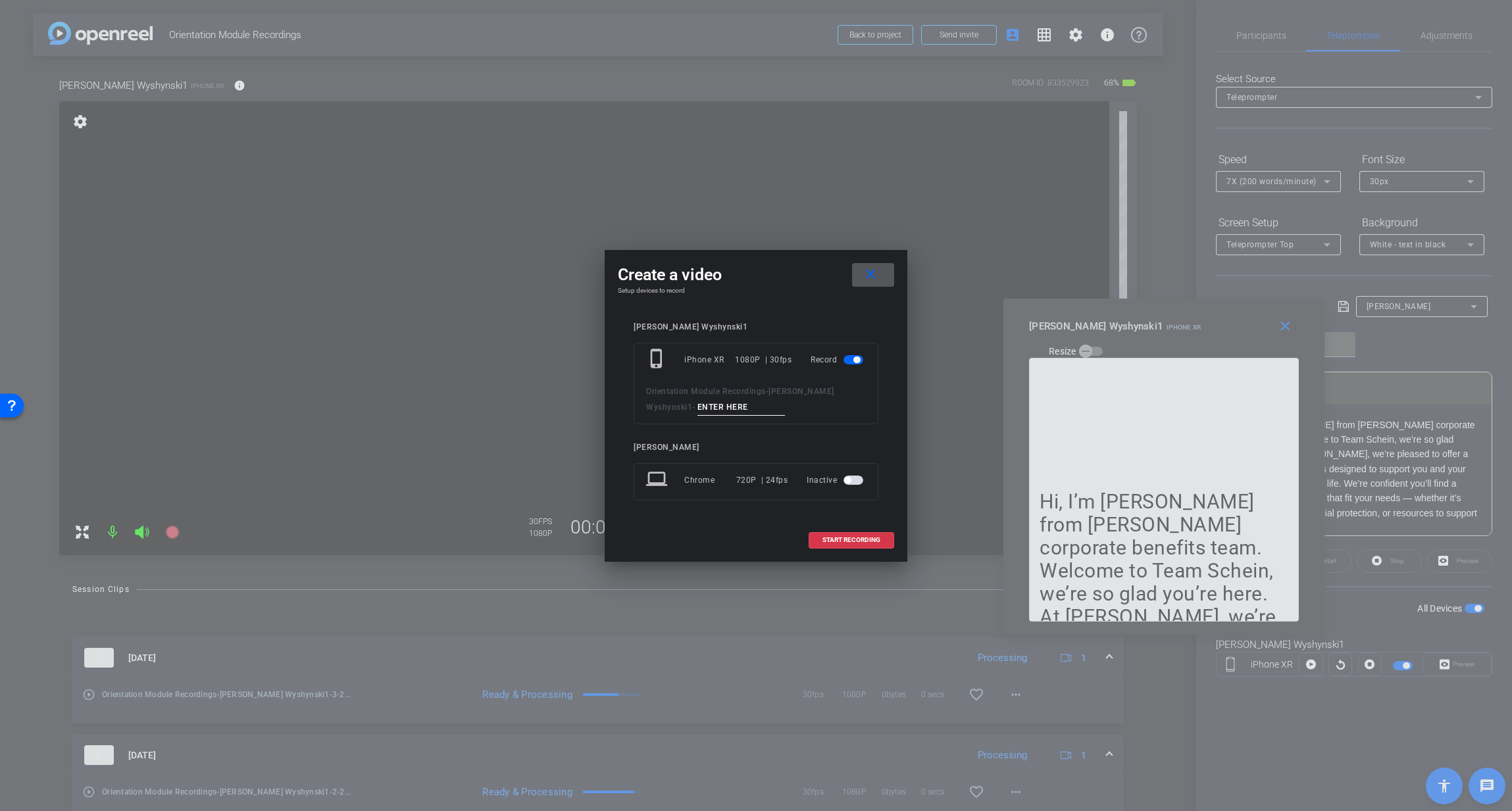
drag, startPoint x: 675, startPoint y: 402, endPoint x: 675, endPoint y: 412, distance: 10.0
click at [697, 402] on input at bounding box center [741, 407] width 88 height 17
type input "4"
click at [848, 542] on span "START RECORDING" at bounding box center [851, 540] width 58 height 6
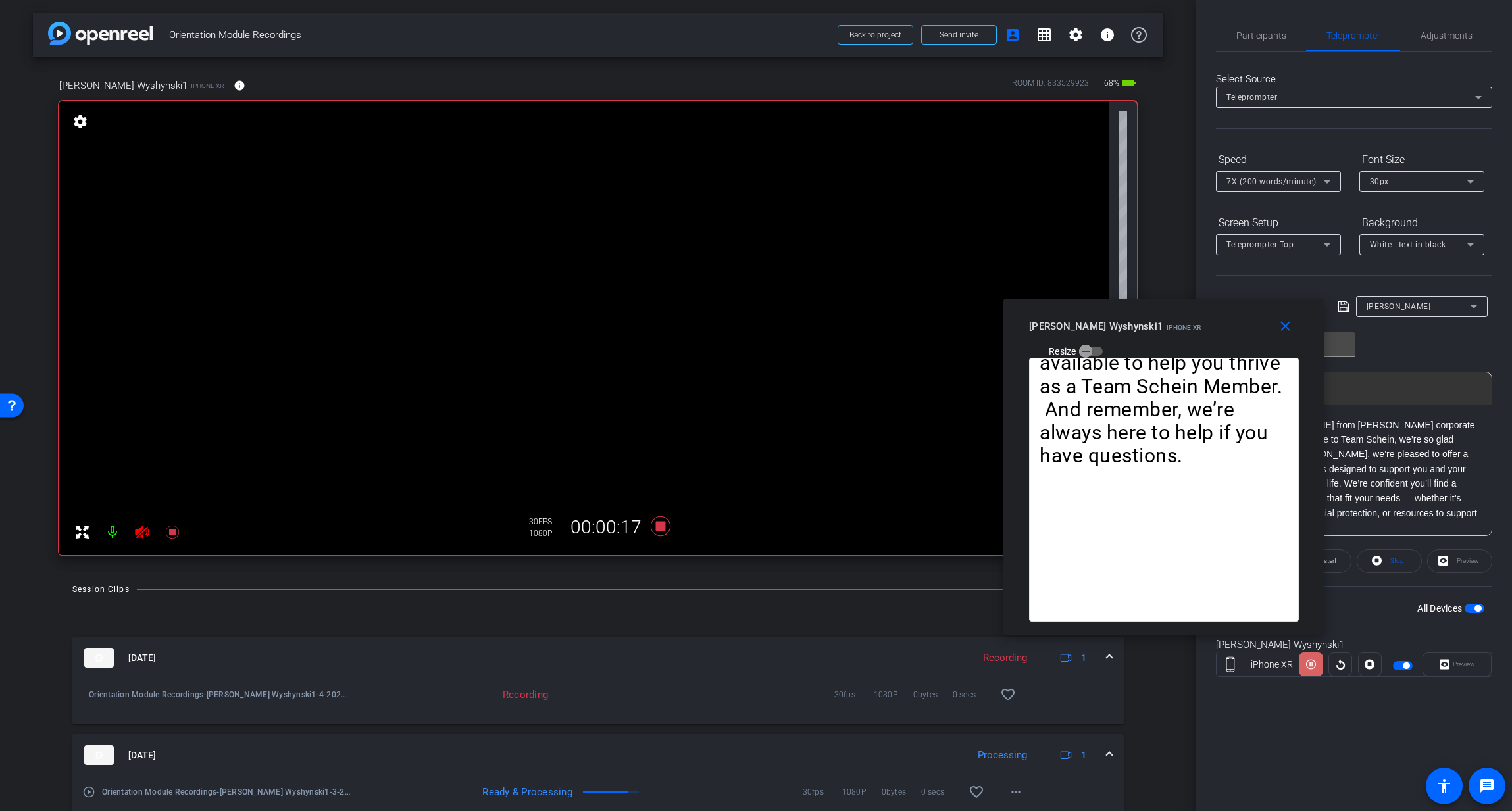
click at [1312, 666] on icon at bounding box center [1310, 664] width 10 height 20
click at [1312, 666] on icon at bounding box center [1310, 664] width 10 height 10
click at [1312, 666] on icon at bounding box center [1310, 664] width 10 height 20
click at [662, 528] on icon at bounding box center [660, 526] width 20 height 20
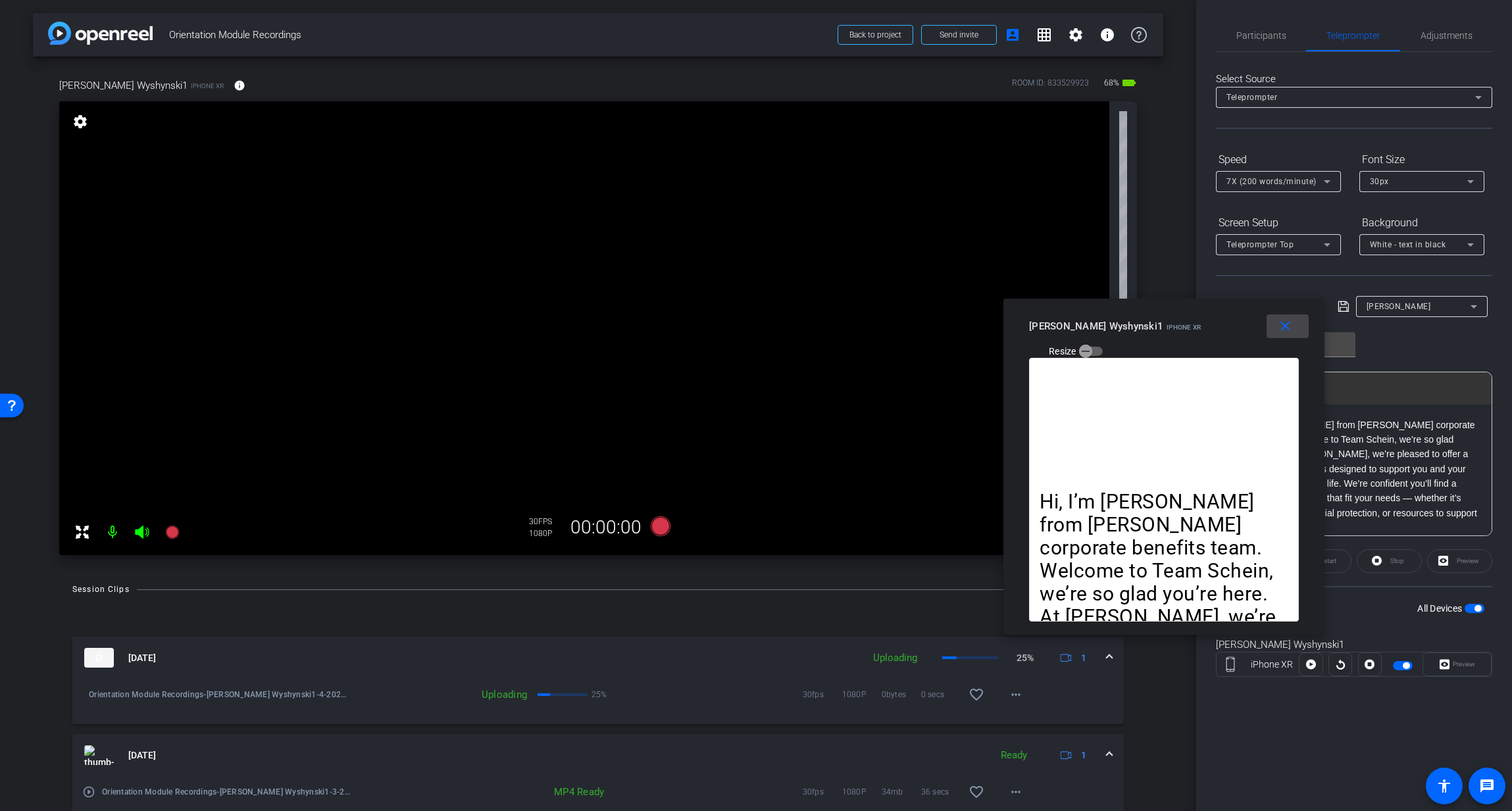
click at [1283, 328] on mat-icon "close" at bounding box center [1285, 327] width 17 height 17
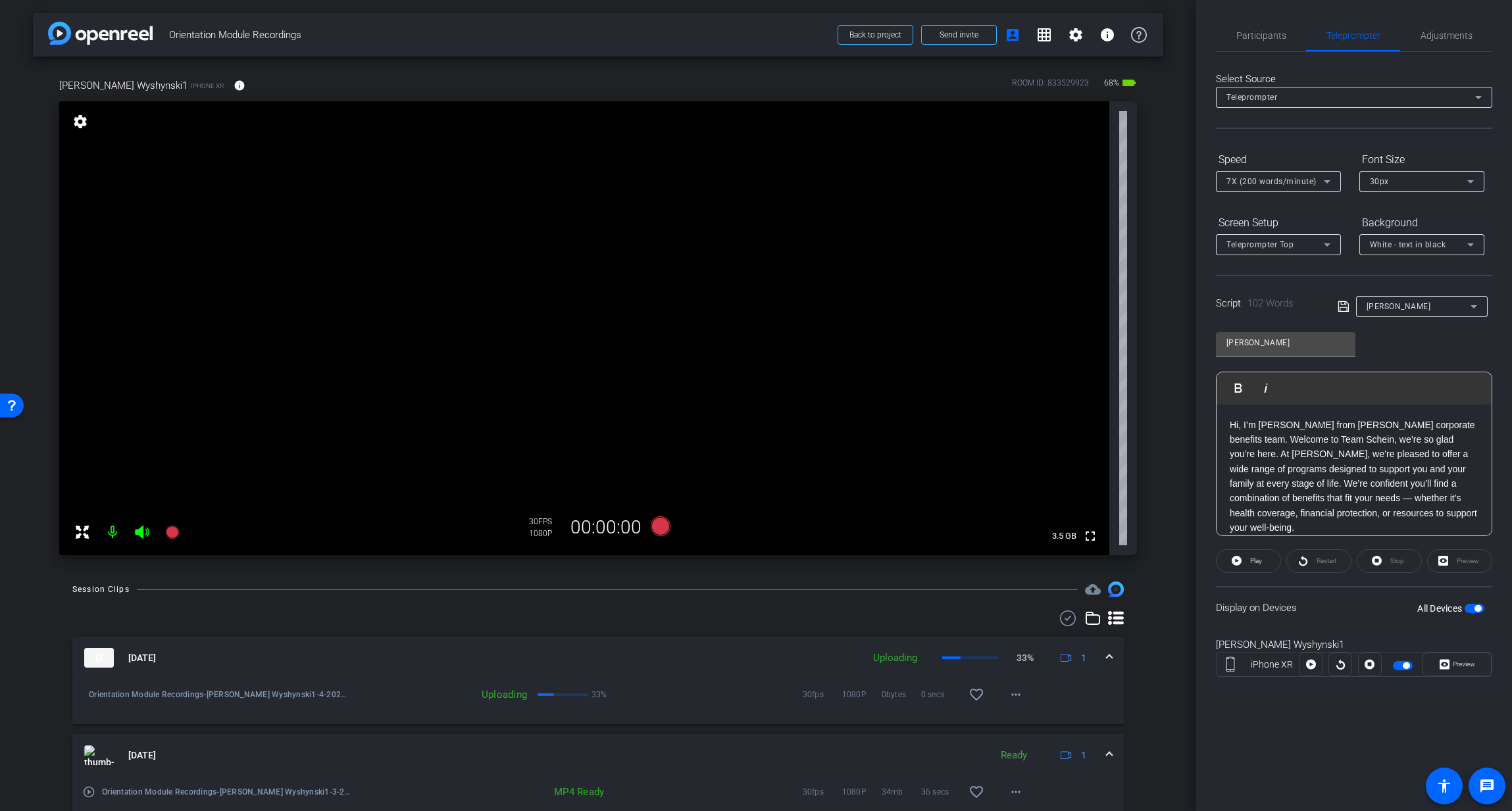
drag, startPoint x: 1478, startPoint y: 607, endPoint x: 1471, endPoint y: 611, distance: 8.1
click at [1477, 608] on span "button" at bounding box center [1478, 609] width 6 height 6
click at [1271, 36] on span "Participants" at bounding box center [1261, 36] width 50 height 10
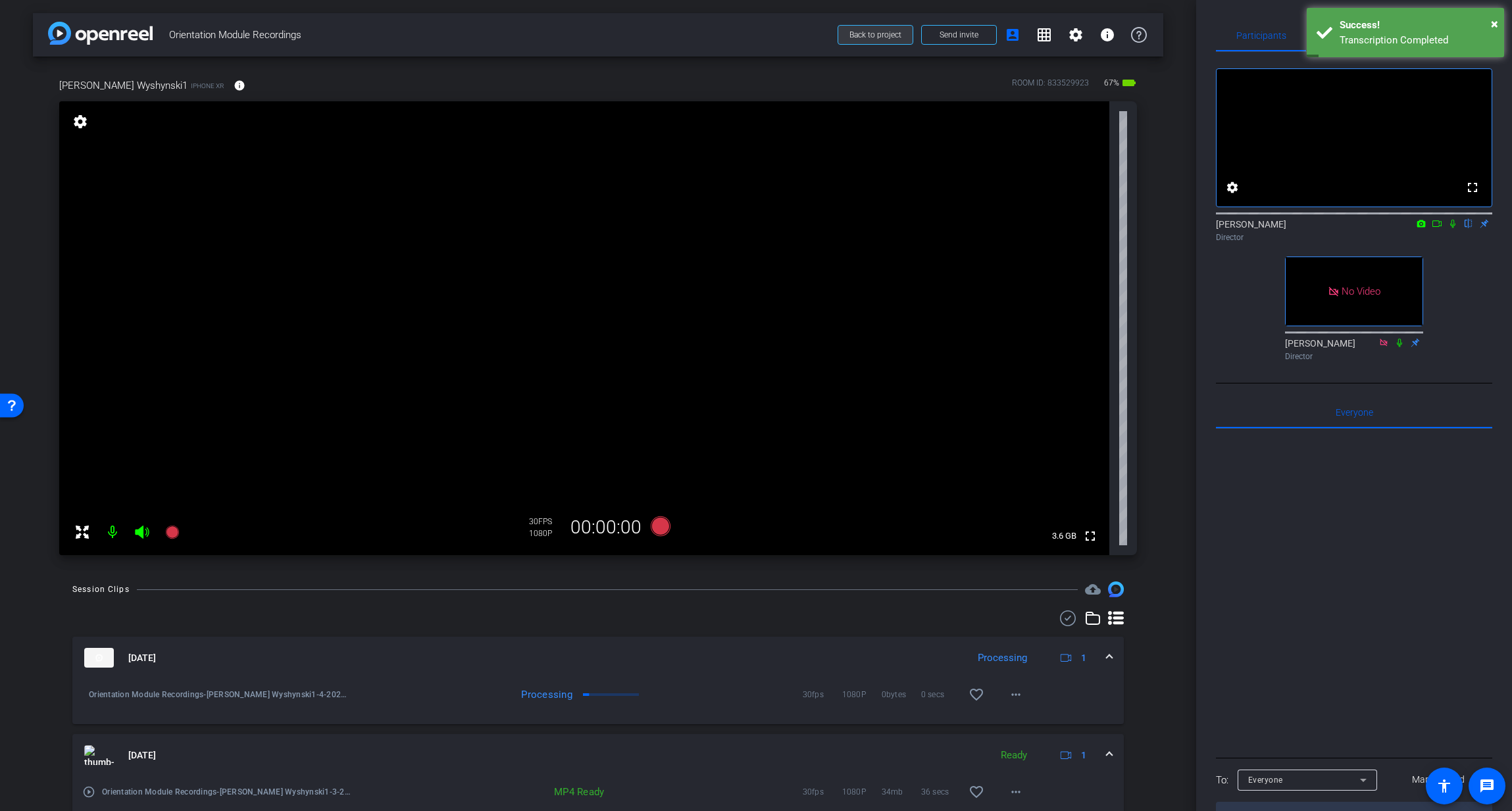
click at [880, 37] on span "Back to project" at bounding box center [875, 35] width 52 height 10
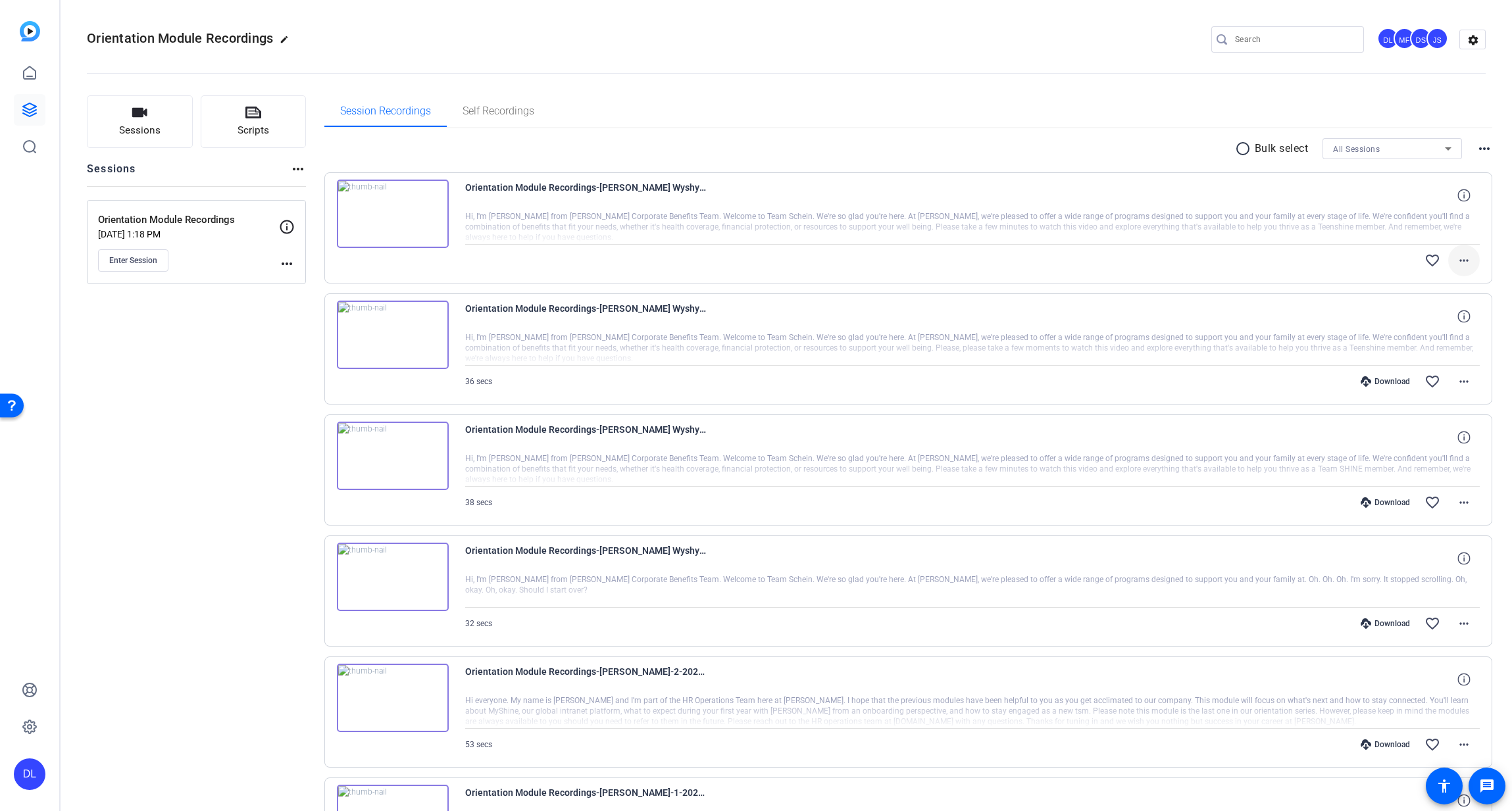
click at [1469, 261] on mat-icon "more_horiz" at bounding box center [1463, 261] width 16 height 16
click at [1104, 88] on div at bounding box center [756, 406] width 1512 height 811
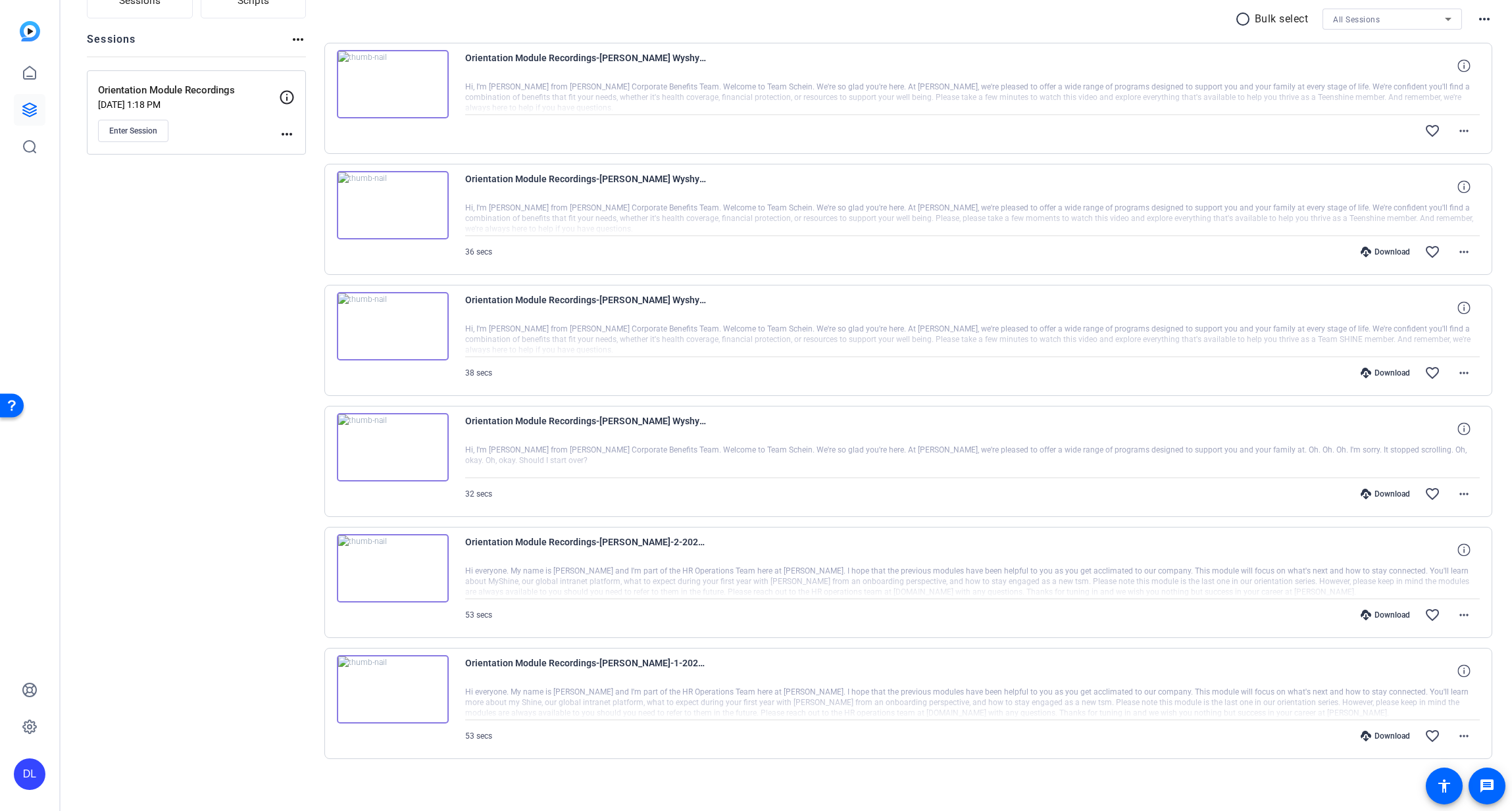
scroll to position [136, 0]
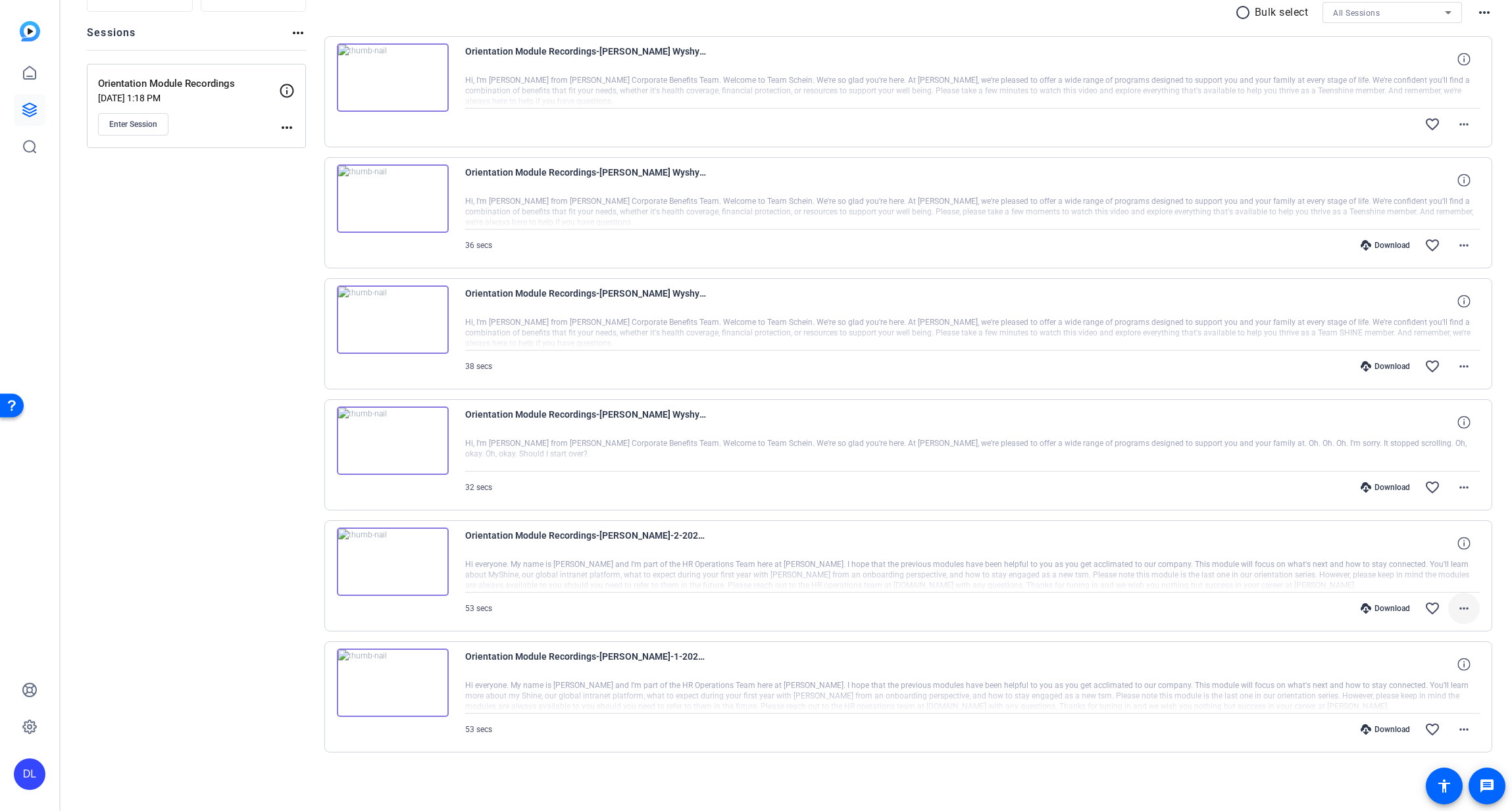
click at [1460, 609] on mat-icon "more_horiz" at bounding box center [1463, 609] width 16 height 16
click at [1431, 672] on span "Download MP4" at bounding box center [1429, 669] width 79 height 16
click at [1467, 733] on mat-icon "more_horiz" at bounding box center [1463, 730] width 16 height 16
click at [1425, 606] on span "Download MP4" at bounding box center [1429, 604] width 79 height 16
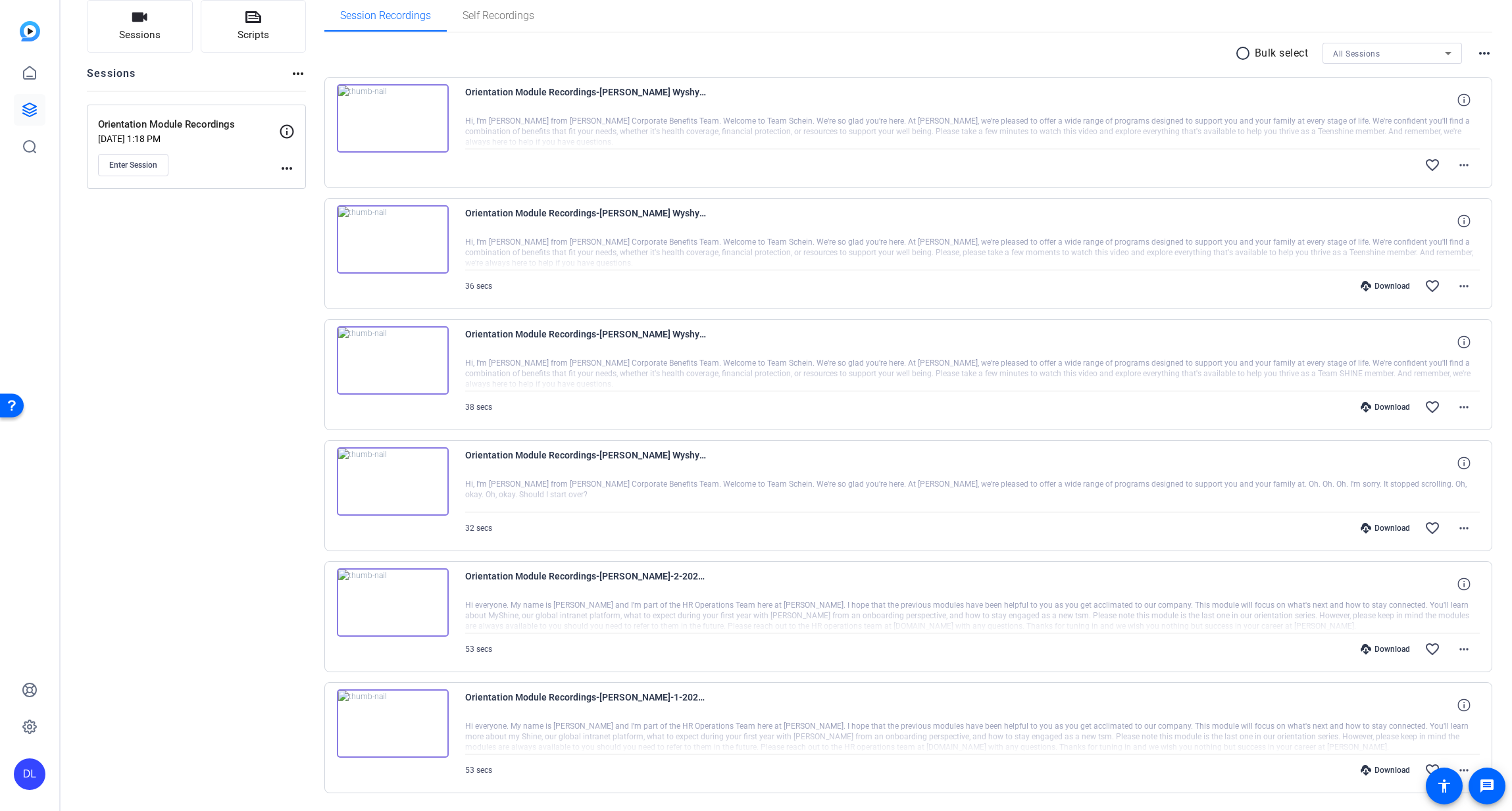
scroll to position [32, 0]
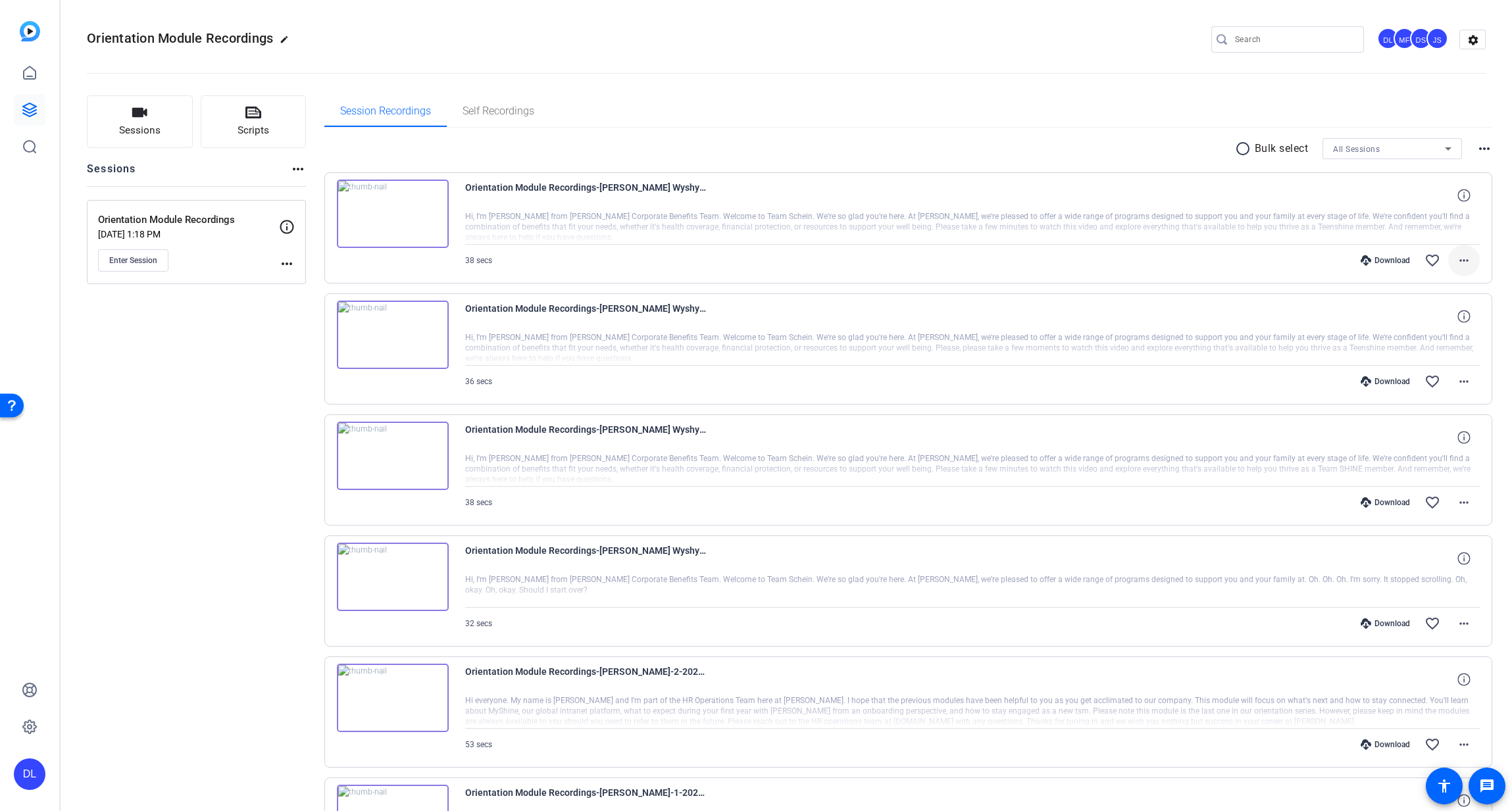
click at [1459, 248] on span at bounding box center [1464, 261] width 32 height 32
click at [1433, 313] on span "Download MP4" at bounding box center [1429, 321] width 79 height 16
